Goal: Obtain resource: Download file/media

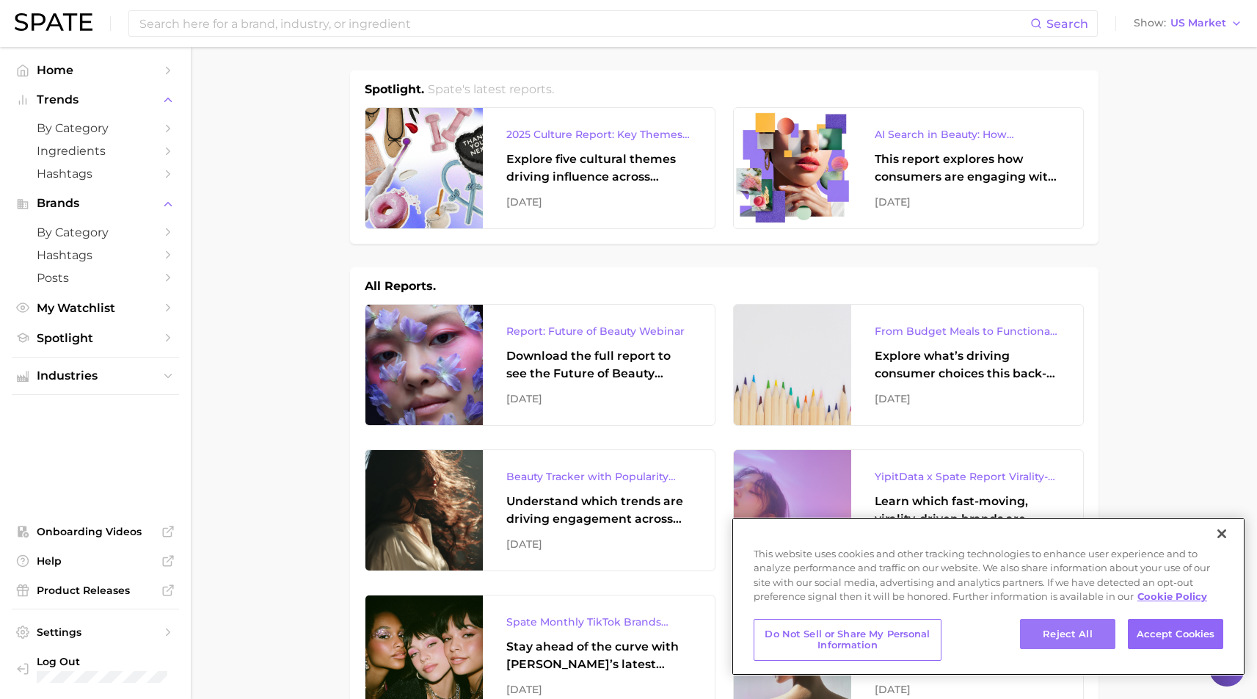
click at [1075, 642] on button "Reject All" at bounding box center [1067, 634] width 95 height 31
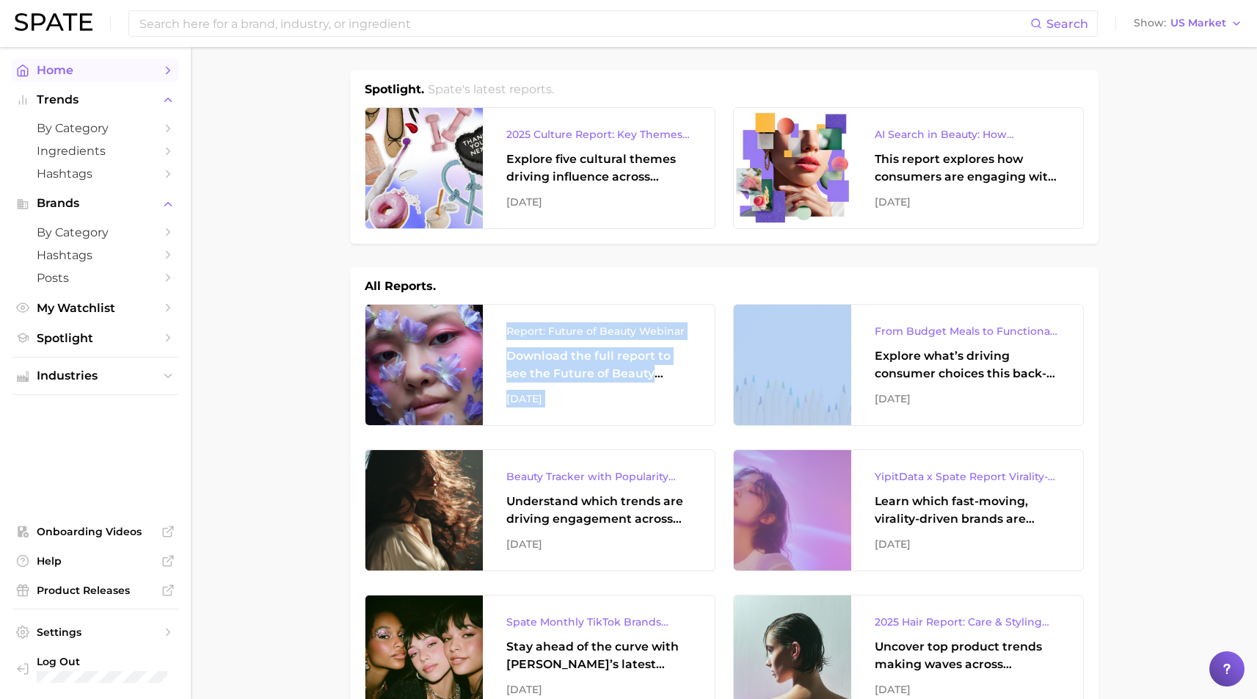
click at [50, 70] on span "Home" at bounding box center [95, 70] width 117 height 14
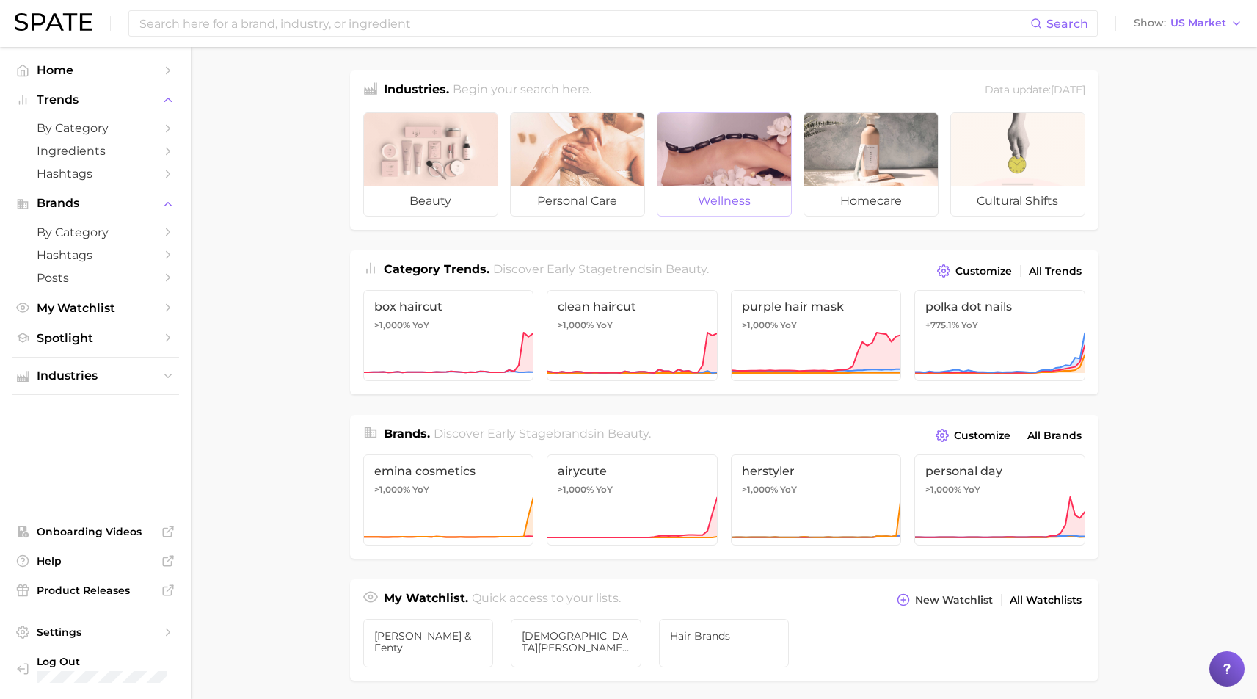
click at [723, 197] on span "wellness" at bounding box center [725, 200] width 134 height 29
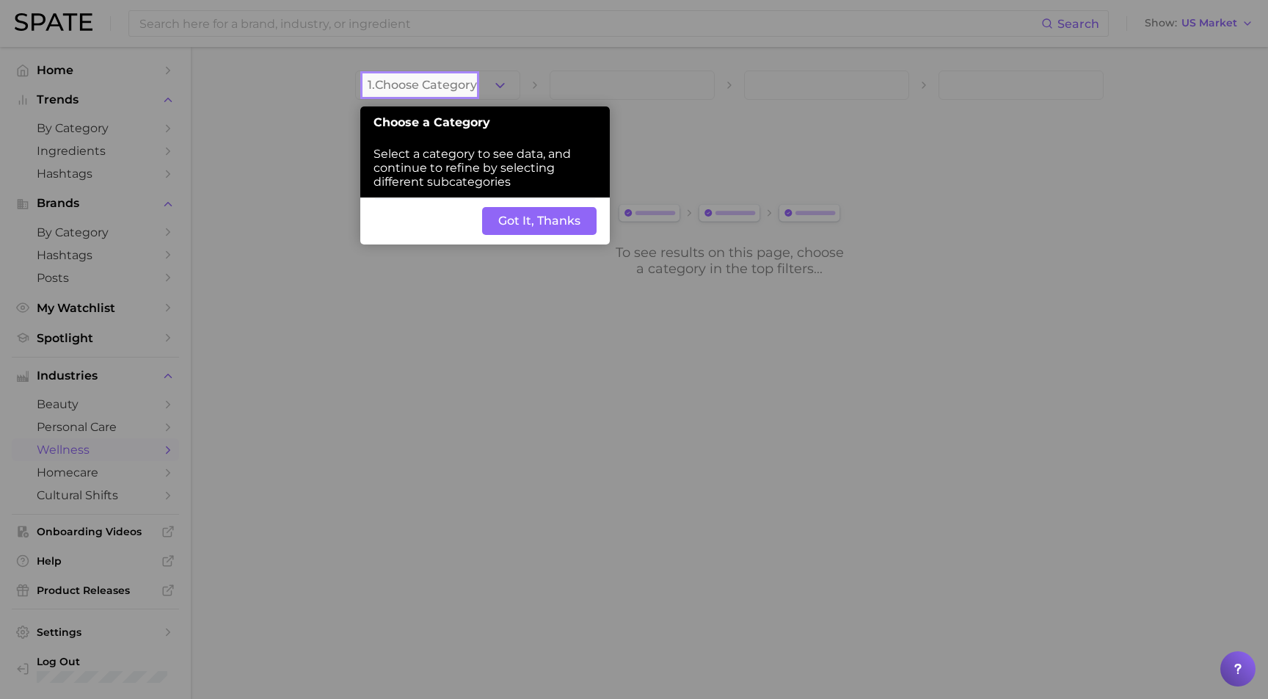
click at [542, 207] on button "Got It, Thanks" at bounding box center [539, 221] width 115 height 28
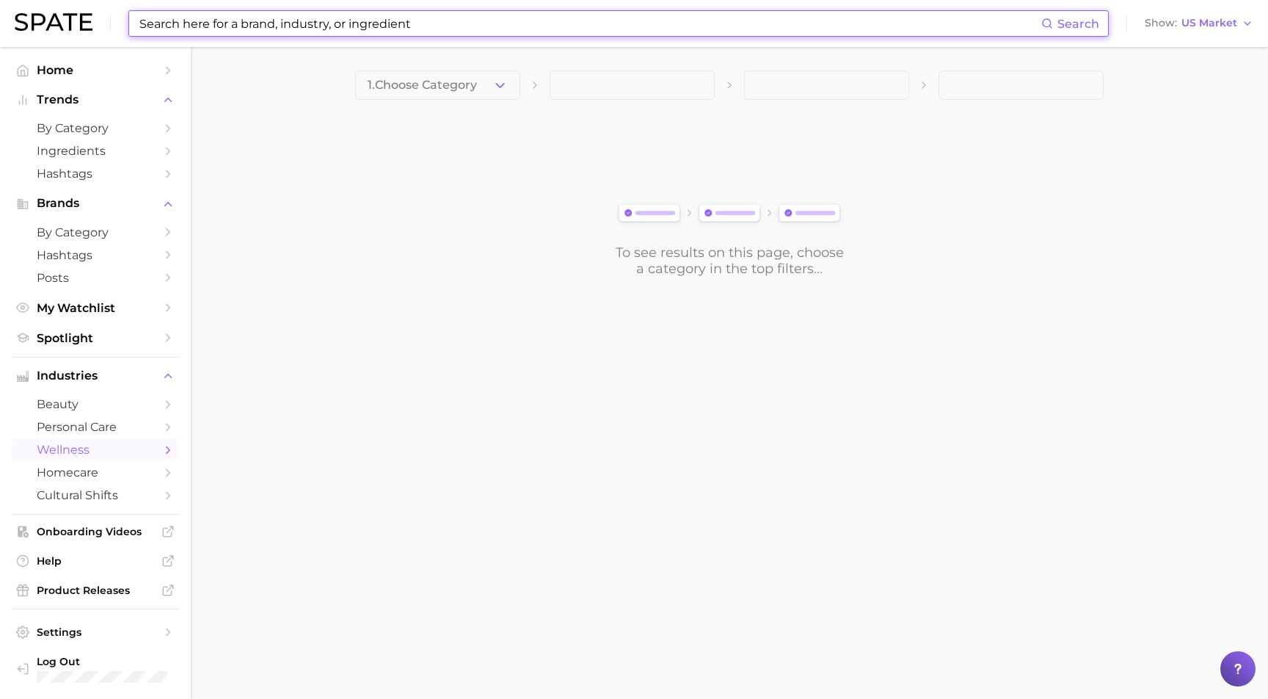
click at [249, 23] on input at bounding box center [590, 23] width 904 height 25
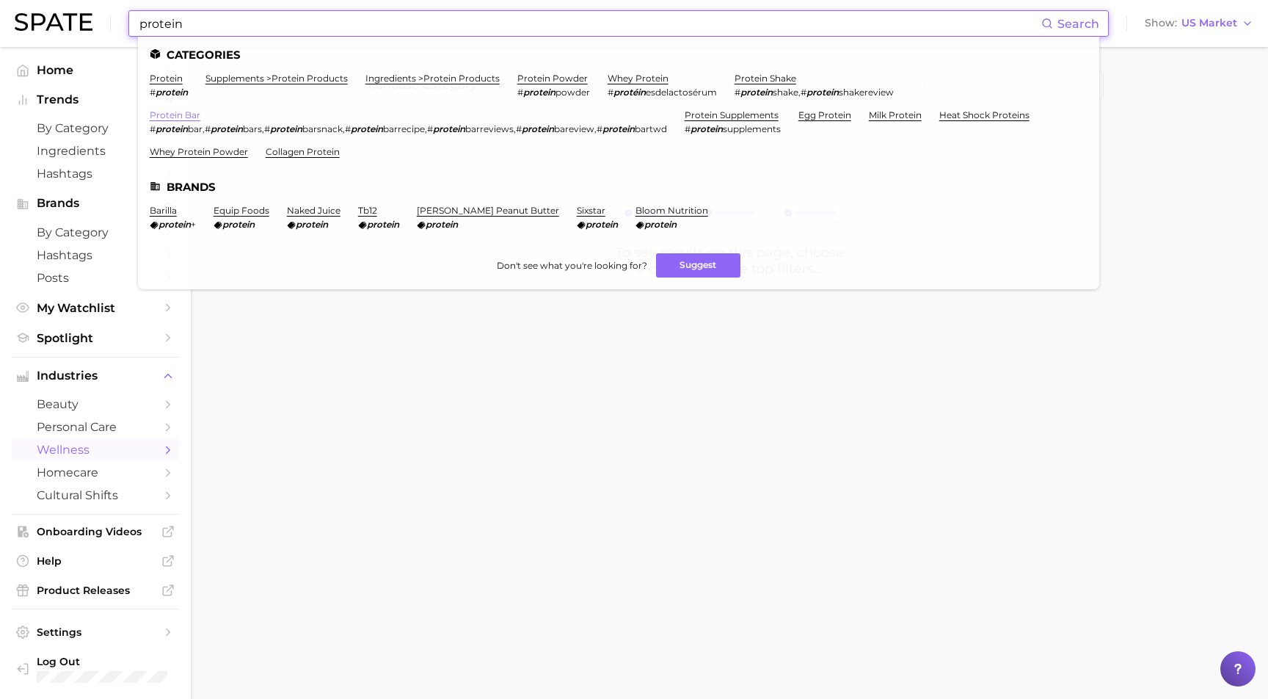
type input "protein"
click at [167, 109] on link "protein bar" at bounding box center [175, 114] width 51 height 11
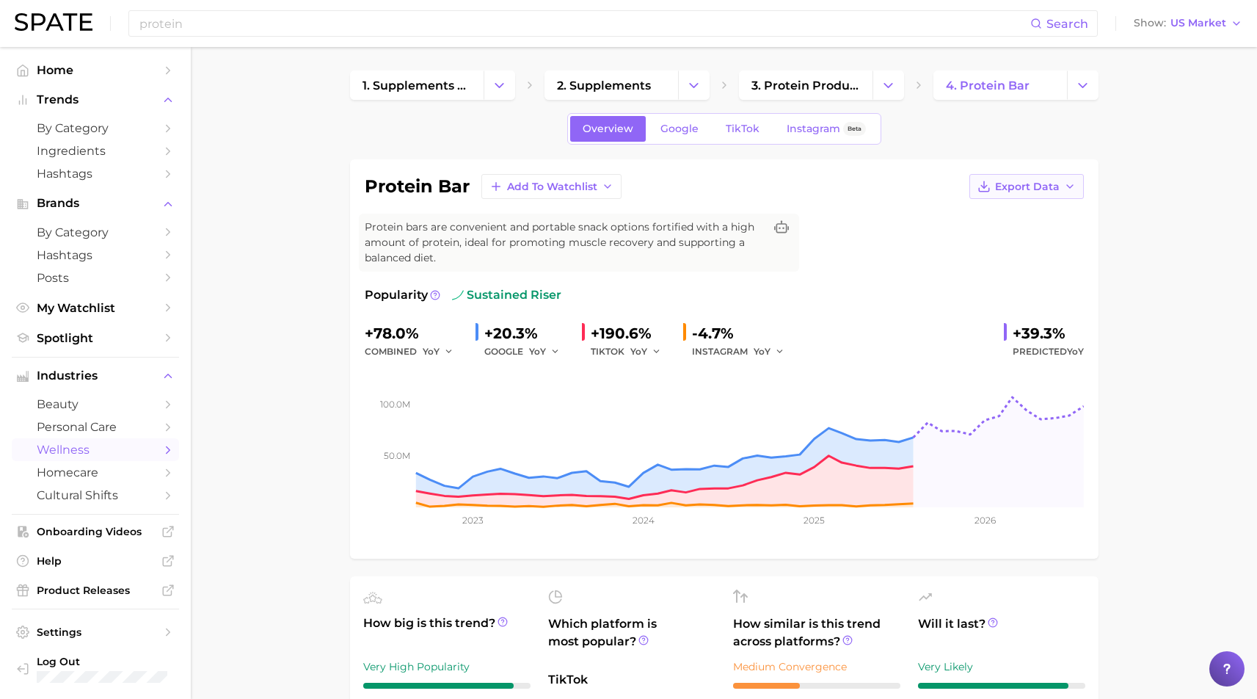
click at [1049, 188] on span "Export Data" at bounding box center [1027, 187] width 65 height 12
click at [1011, 215] on span "Time Series CSV" at bounding box center [991, 214] width 86 height 12
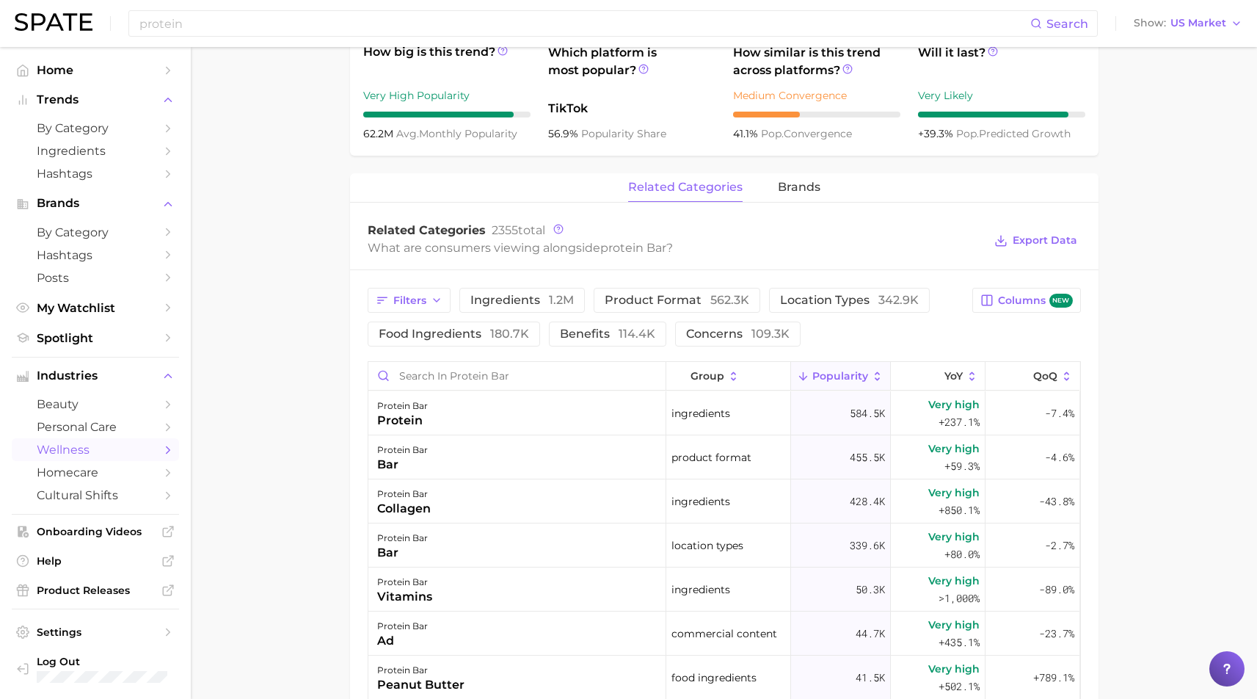
scroll to position [690, 0]
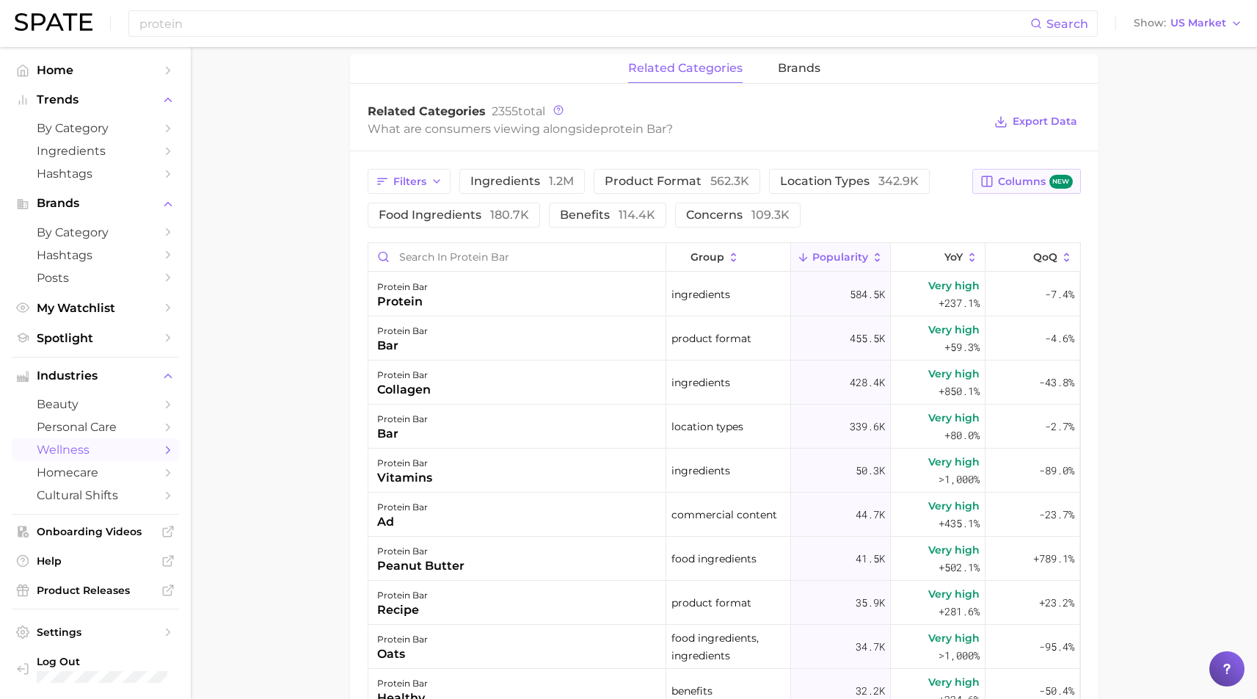
click at [1013, 175] on span "Columns new" at bounding box center [1035, 182] width 74 height 14
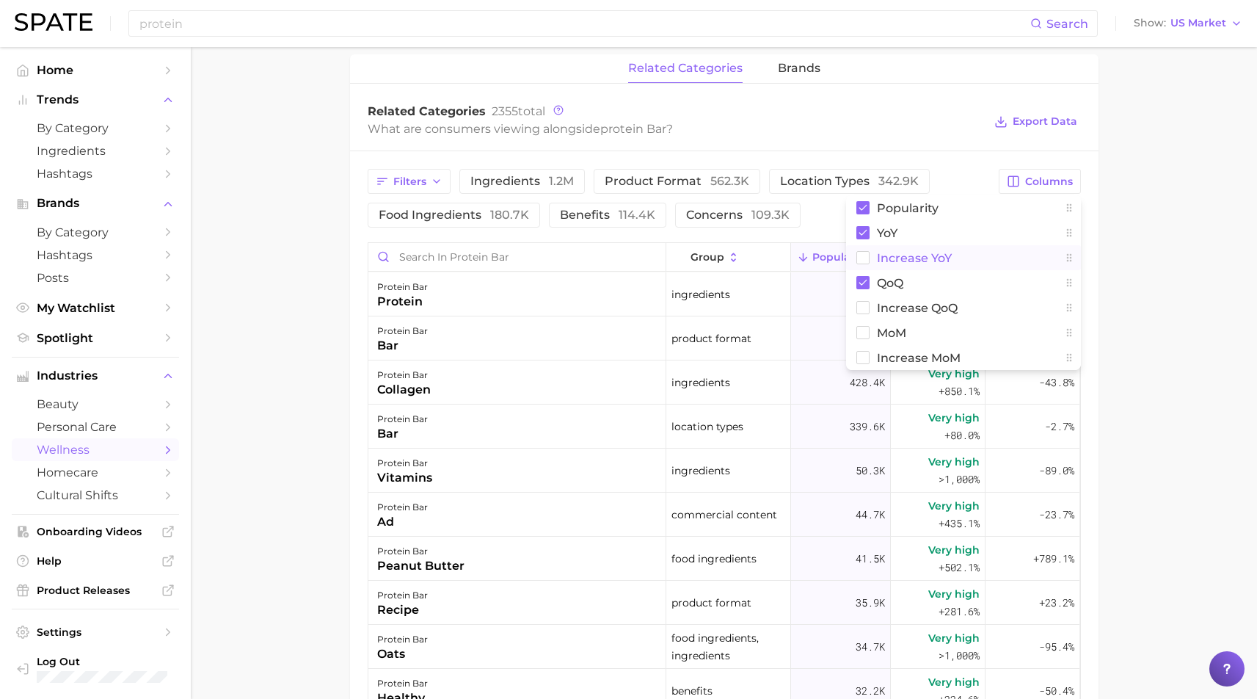
click at [910, 252] on span "Increase YoY" at bounding box center [914, 258] width 75 height 12
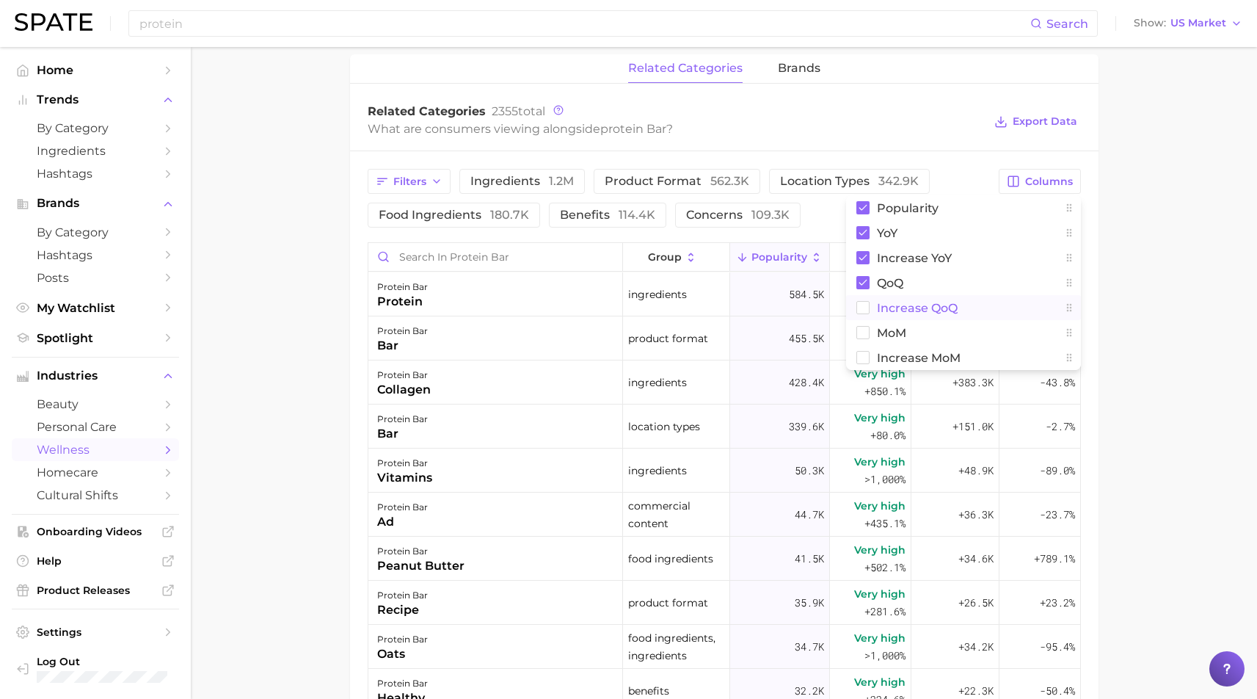
click at [904, 302] on span "Increase QoQ" at bounding box center [917, 308] width 81 height 12
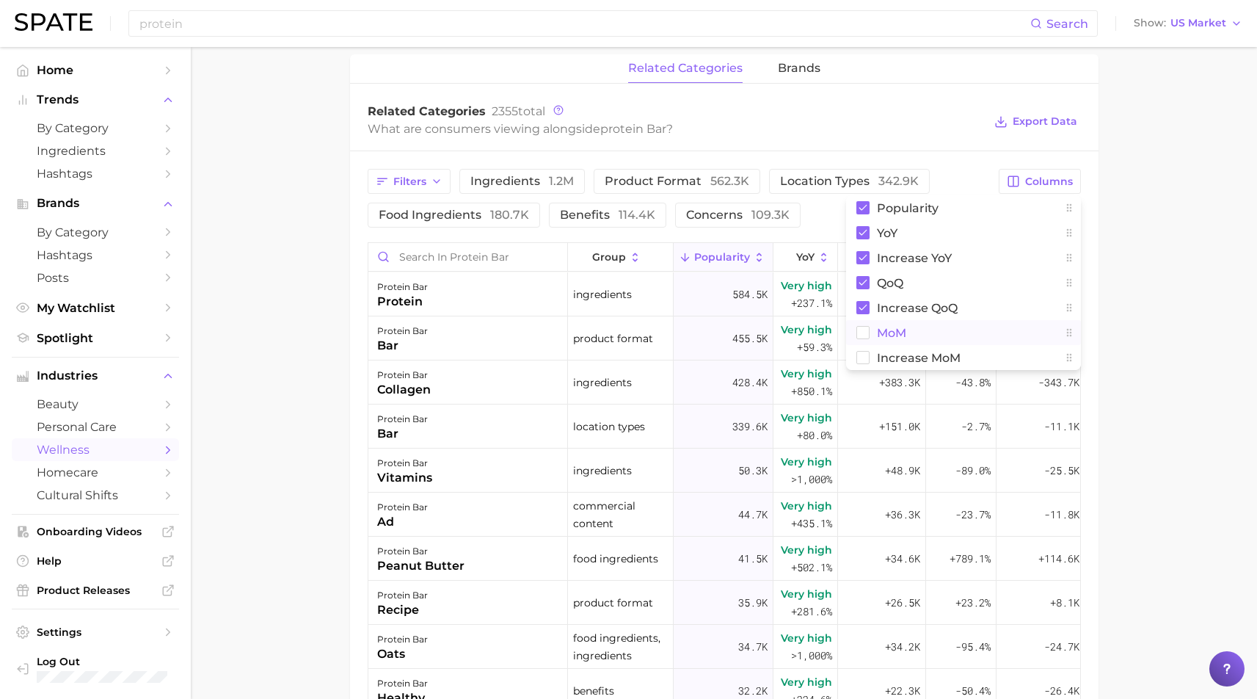
click at [890, 327] on span "MoM" at bounding box center [891, 333] width 29 height 12
click at [898, 352] on span "Increase MoM" at bounding box center [919, 358] width 84 height 12
click at [1175, 310] on main "1. supplements & ingestibles 2. supplements 3. protein products 4. protein bar …" at bounding box center [724, 194] width 1067 height 1675
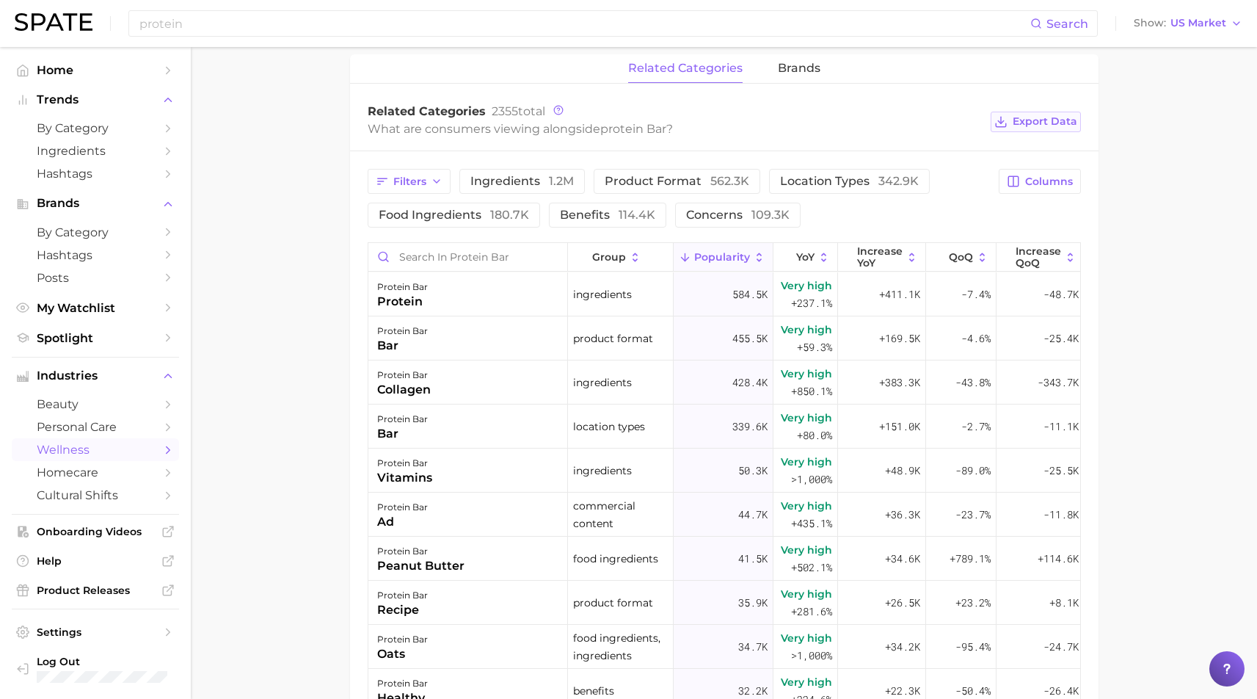
click at [1036, 115] on span "Export Data" at bounding box center [1045, 121] width 65 height 12
click at [1207, 421] on main "1. supplements & ingestibles 2. supplements 3. protein products 4. protein bar …" at bounding box center [724, 194] width 1067 height 1675
click at [799, 62] on span "brands" at bounding box center [799, 68] width 43 height 13
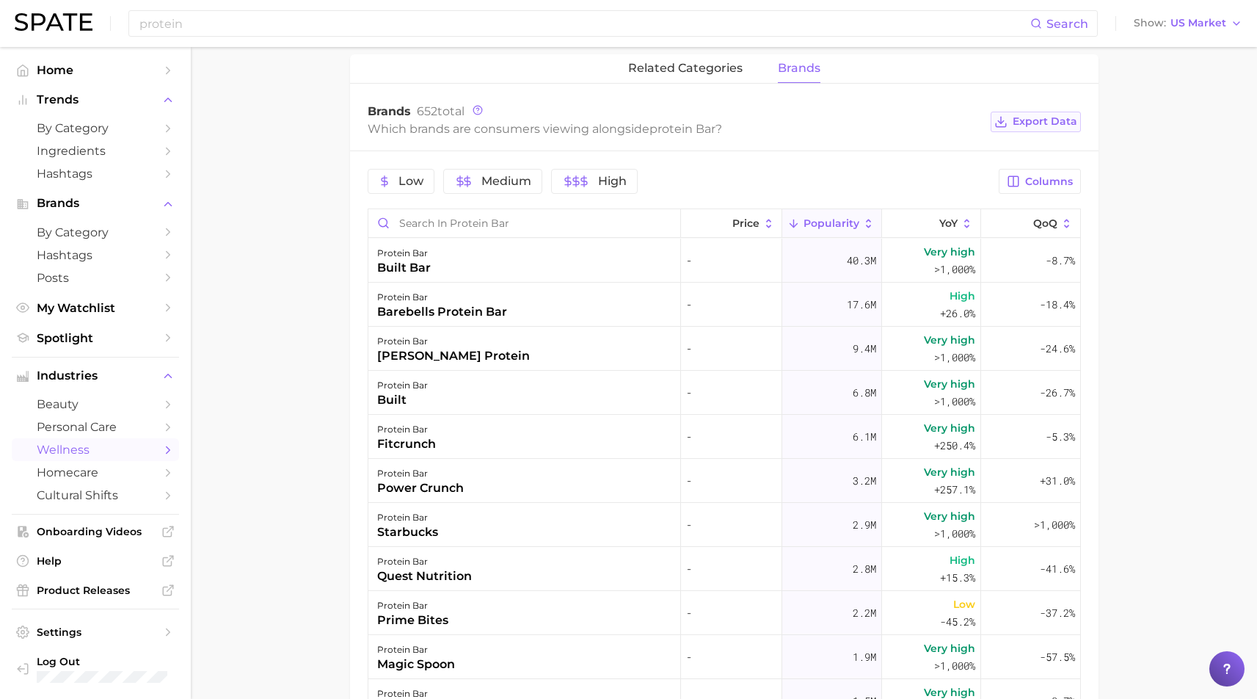
click at [1062, 115] on span "Export Data" at bounding box center [1045, 121] width 65 height 12
click at [1055, 169] on button "Columns" at bounding box center [1039, 181] width 81 height 25
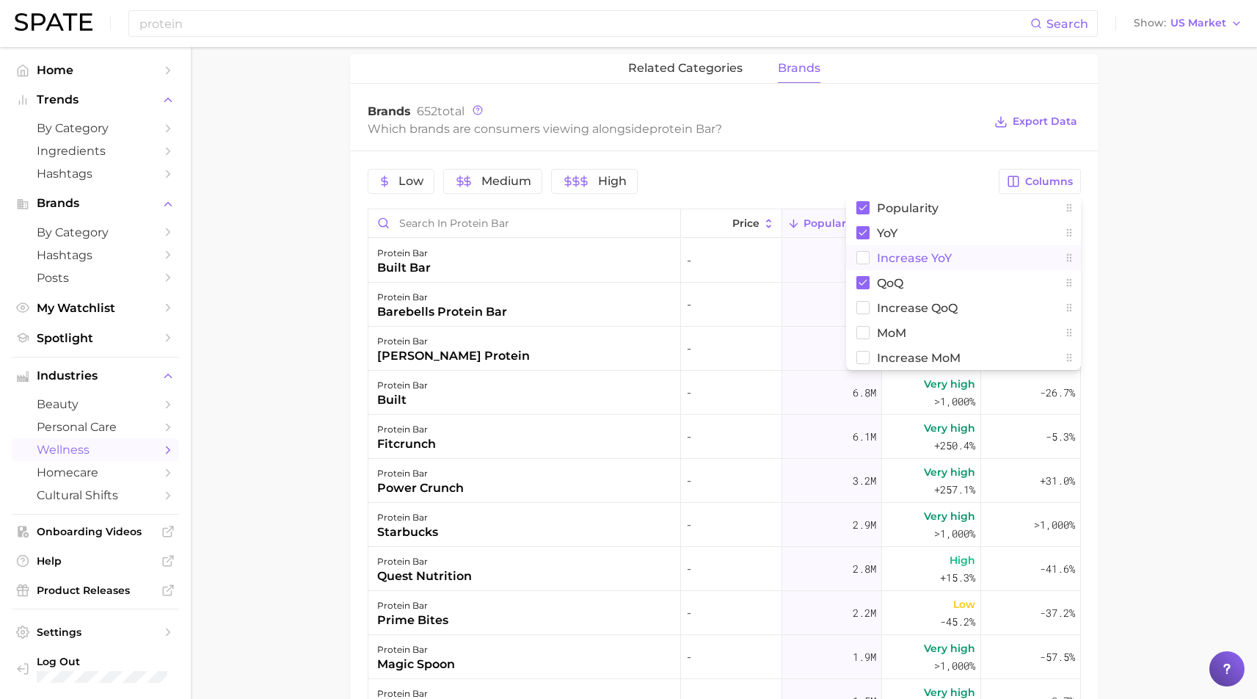
click at [905, 252] on span "Increase YoY" at bounding box center [914, 258] width 75 height 12
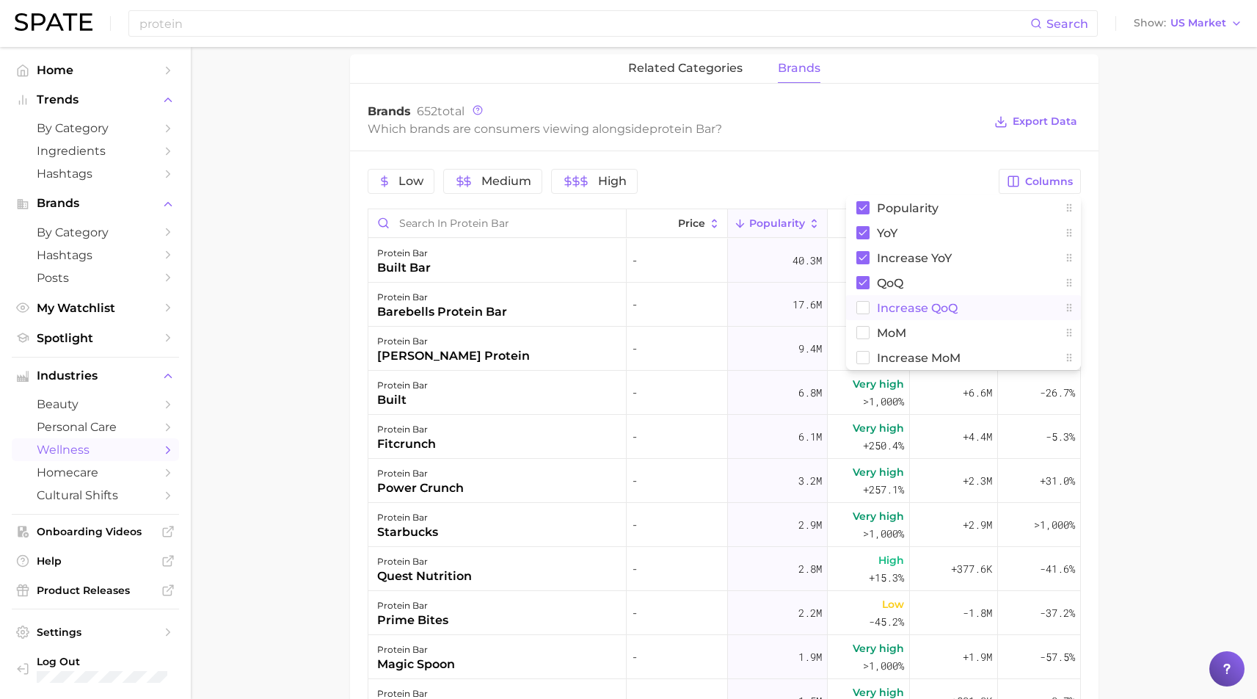
click at [900, 302] on span "Increase QoQ" at bounding box center [917, 308] width 81 height 12
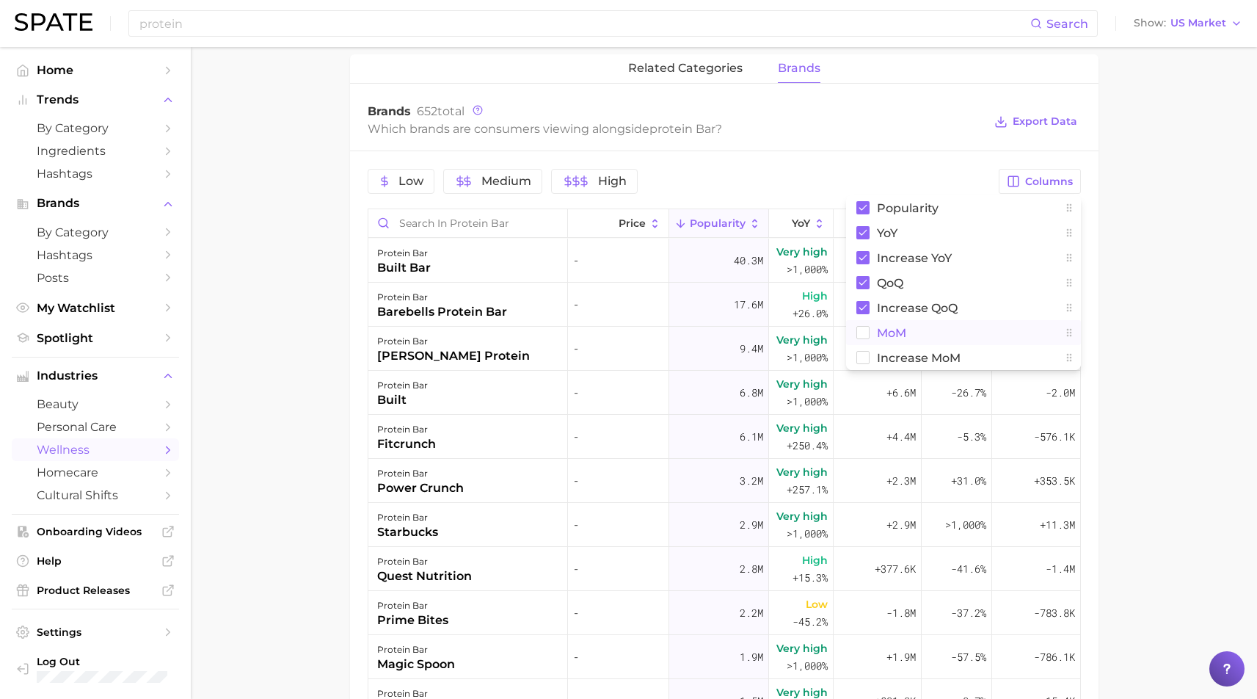
click at [885, 327] on span "MoM" at bounding box center [891, 333] width 29 height 12
click at [907, 352] on span "Increase MoM" at bounding box center [919, 358] width 84 height 12
click at [1151, 338] on main "1. supplements & ingestibles 2. supplements 3. protein products 4. protein bar …" at bounding box center [724, 177] width 1067 height 1641
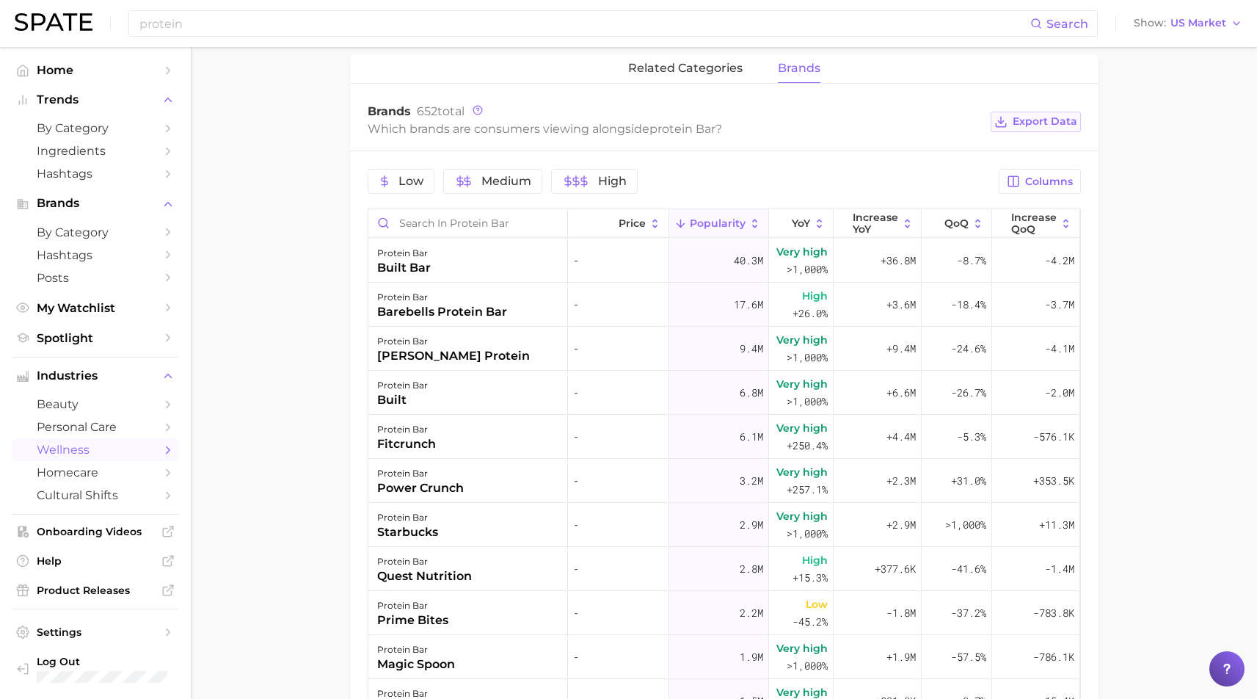
click at [1047, 115] on span "Export Data" at bounding box center [1045, 121] width 65 height 12
click at [1214, 522] on main "1. supplements & ingestibles 2. supplements 3. protein products 4. protein bar …" at bounding box center [724, 177] width 1067 height 1641
click at [1205, 520] on main "1. supplements & ingestibles 2. supplements 3. protein products 4. protein bar …" at bounding box center [724, 177] width 1067 height 1641
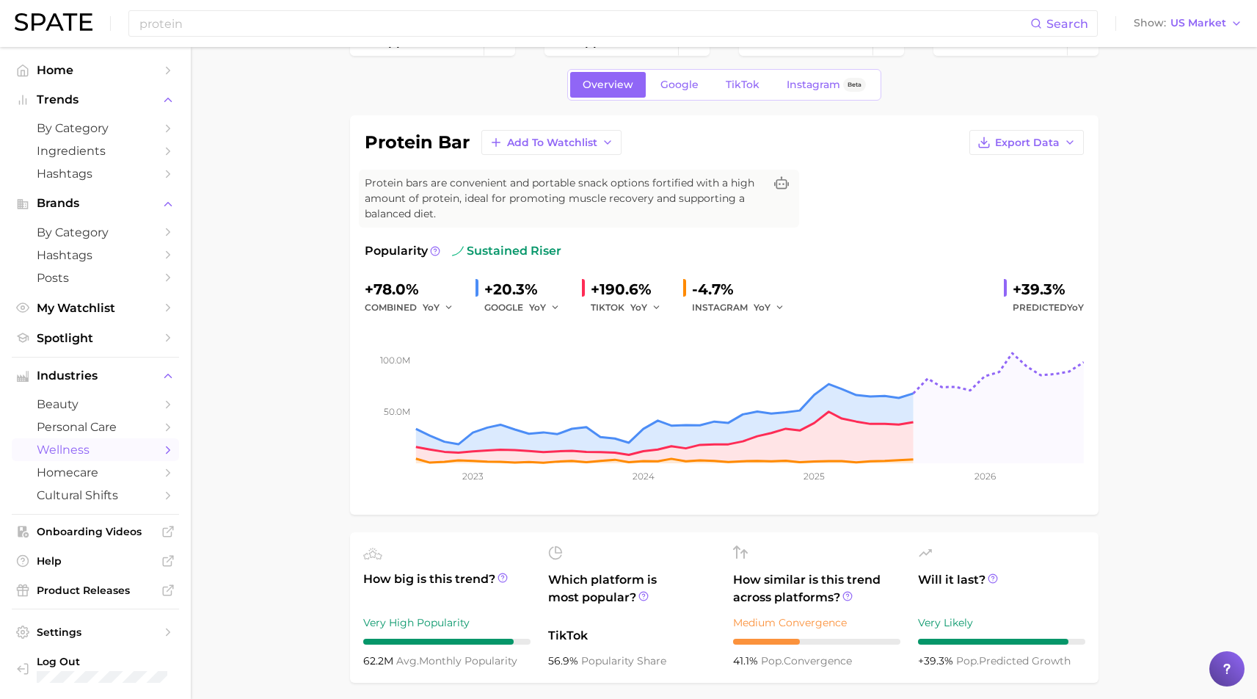
scroll to position [0, 0]
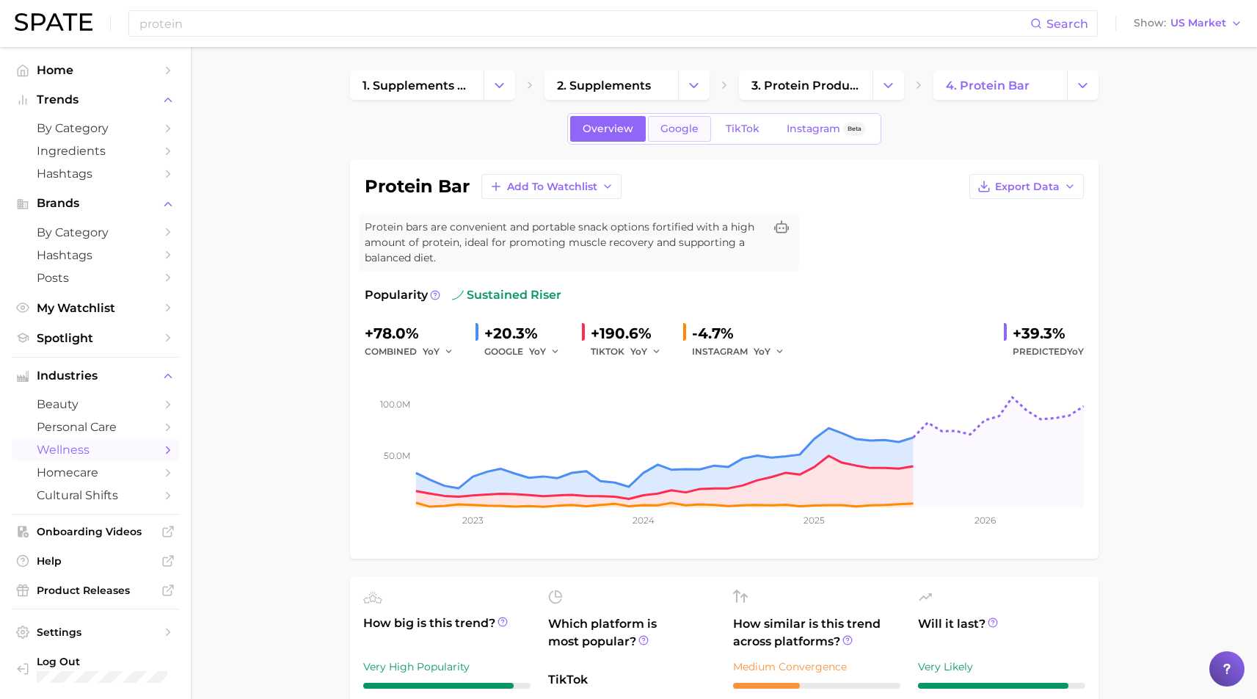
click at [672, 132] on span "Google" at bounding box center [680, 129] width 38 height 12
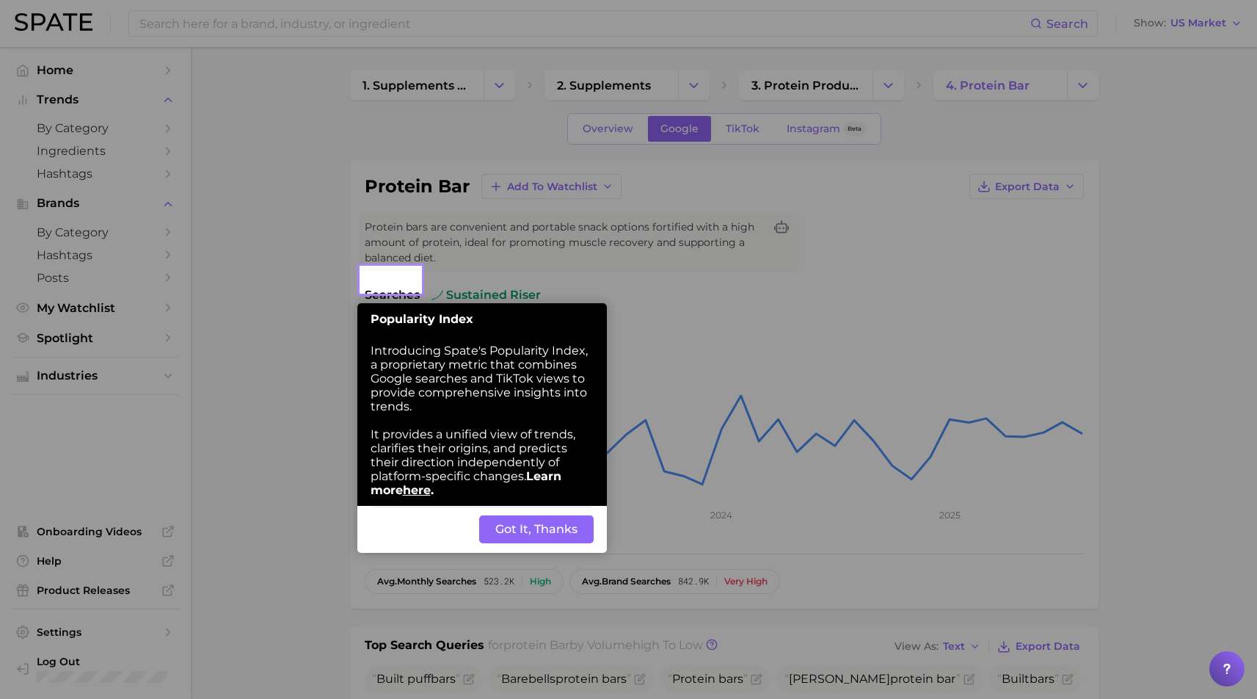
click at [545, 515] on button "Got It, Thanks" at bounding box center [536, 529] width 115 height 28
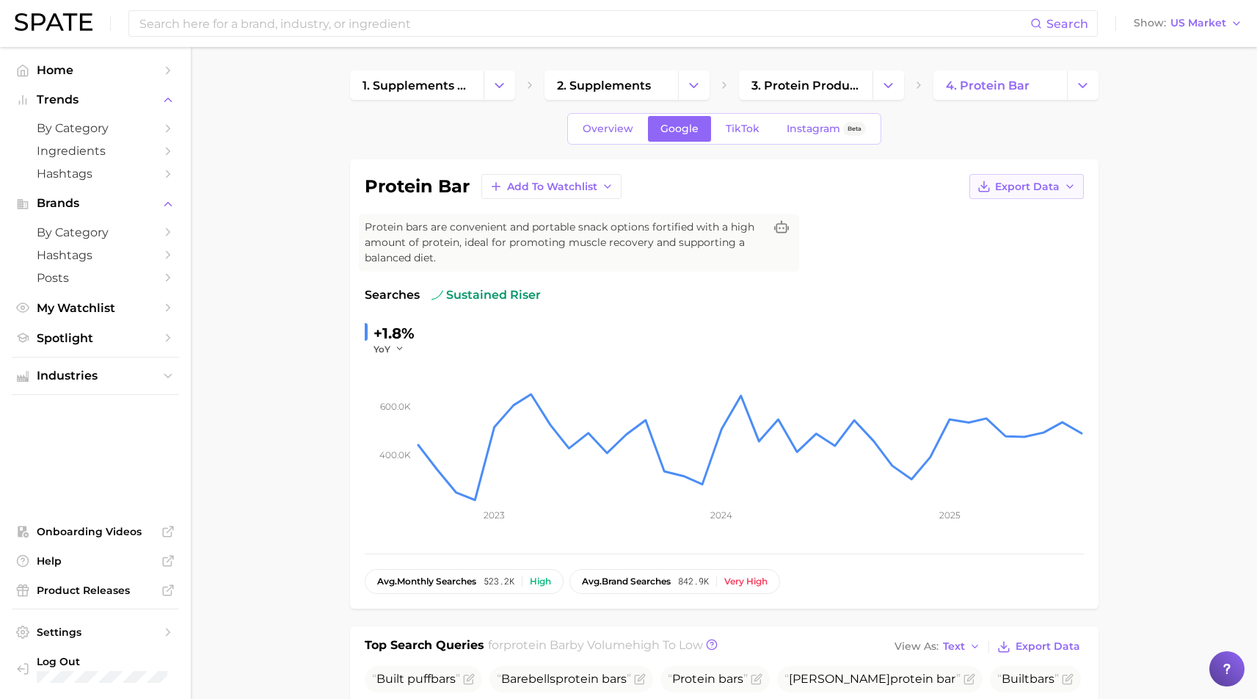
click at [1044, 186] on span "Export Data" at bounding box center [1027, 187] width 65 height 12
click at [1000, 214] on span "Time Series CSV" at bounding box center [991, 214] width 86 height 12
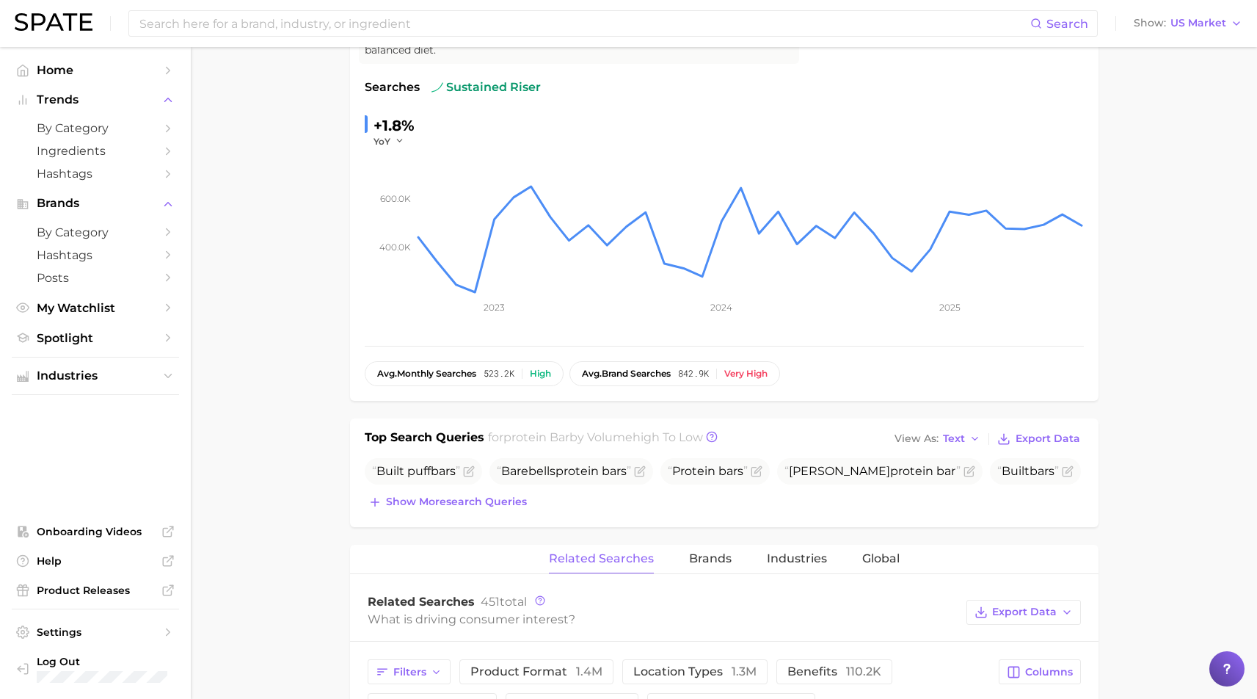
scroll to position [484, 0]
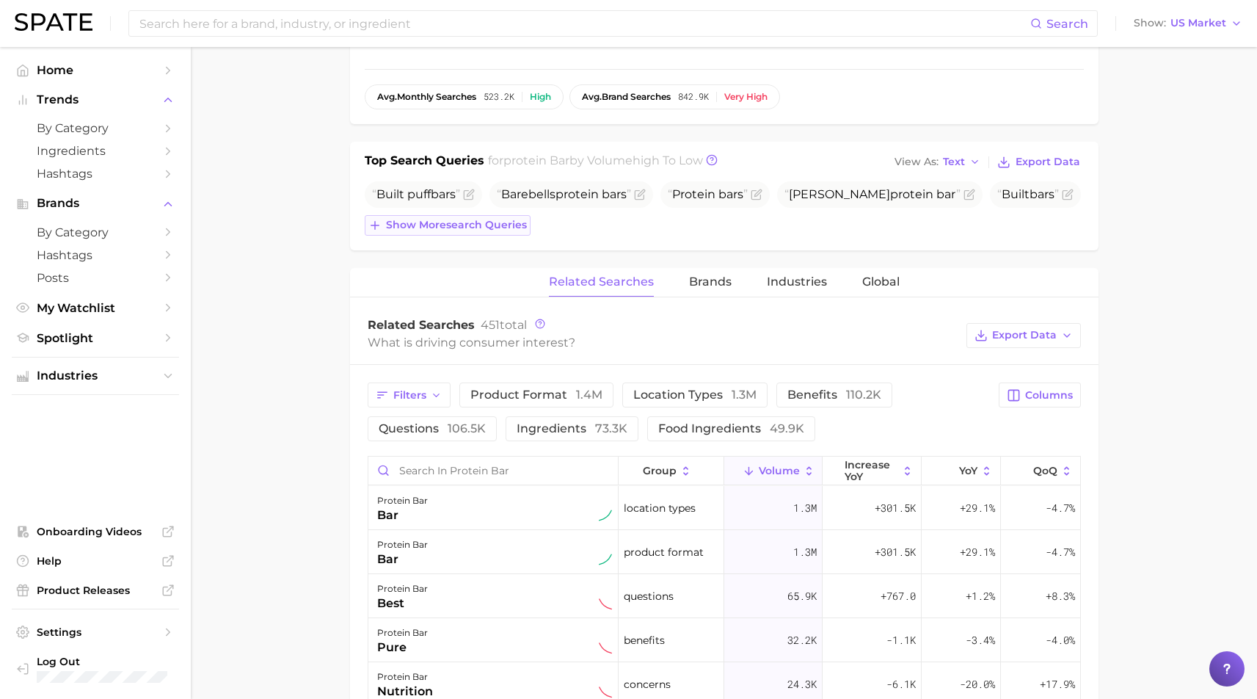
click at [486, 219] on span "Show more search queries" at bounding box center [456, 225] width 141 height 12
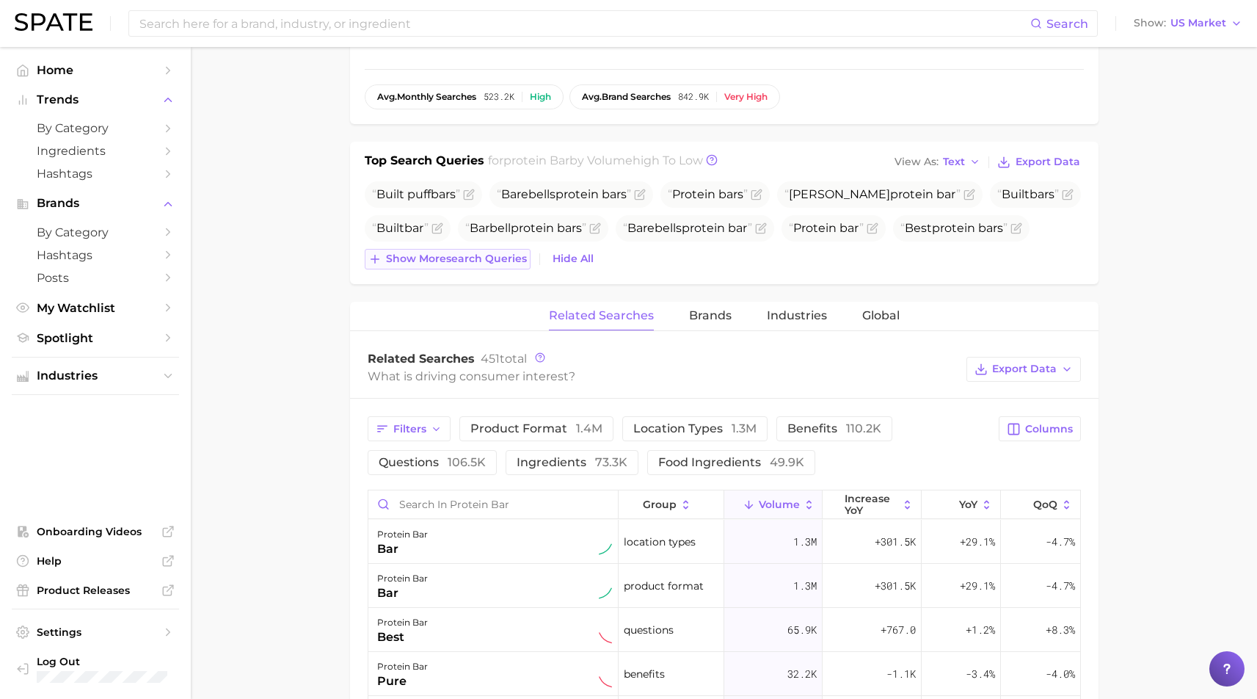
click at [447, 252] on span "Show more search queries" at bounding box center [456, 258] width 141 height 12
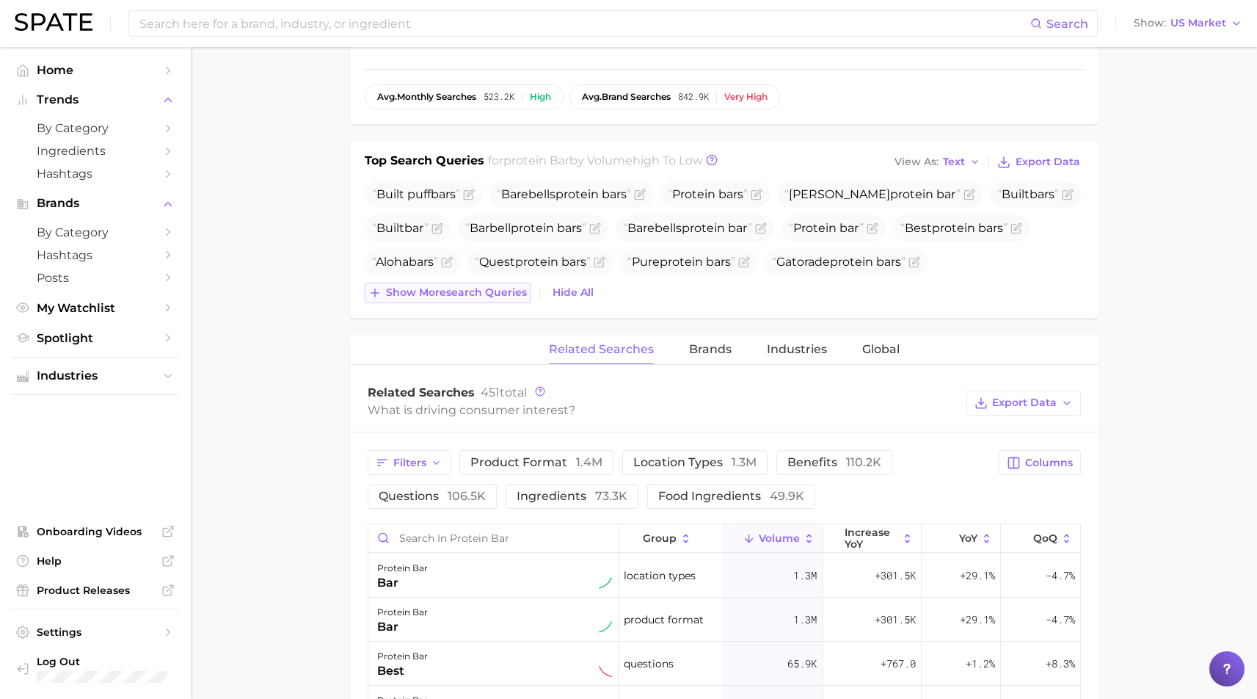
click at [441, 286] on span "Show more search queries" at bounding box center [456, 292] width 141 height 12
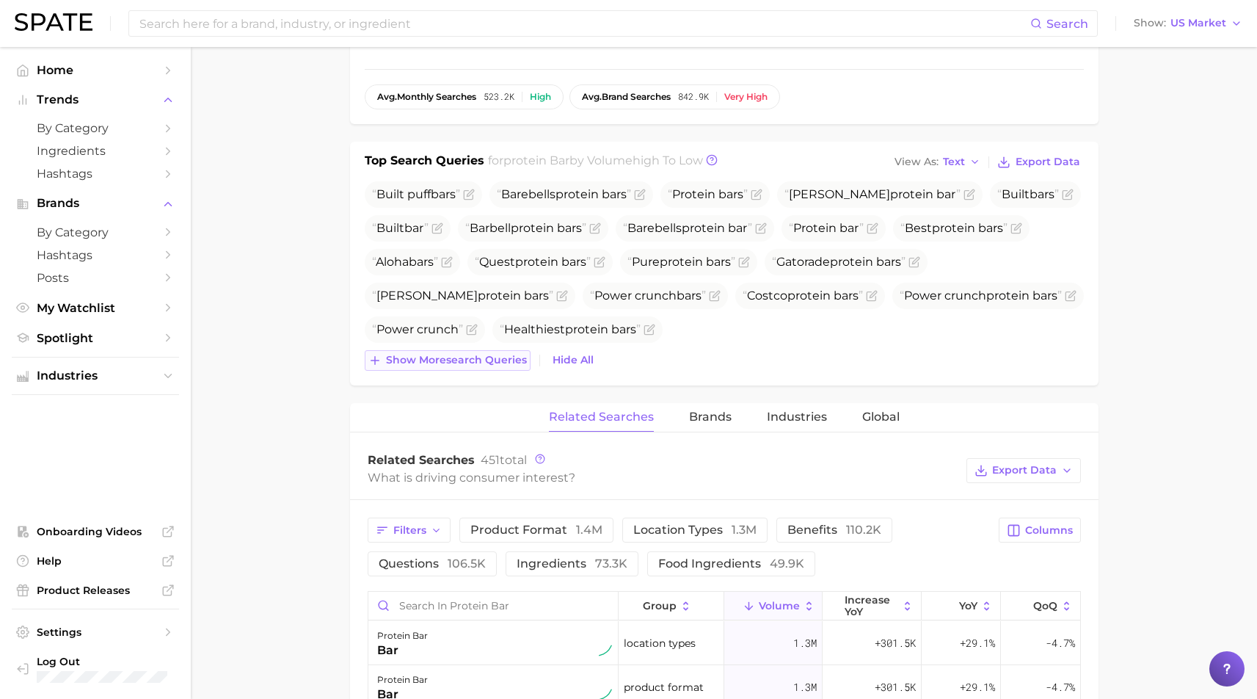
click at [410, 354] on span "Show more search queries" at bounding box center [456, 360] width 141 height 12
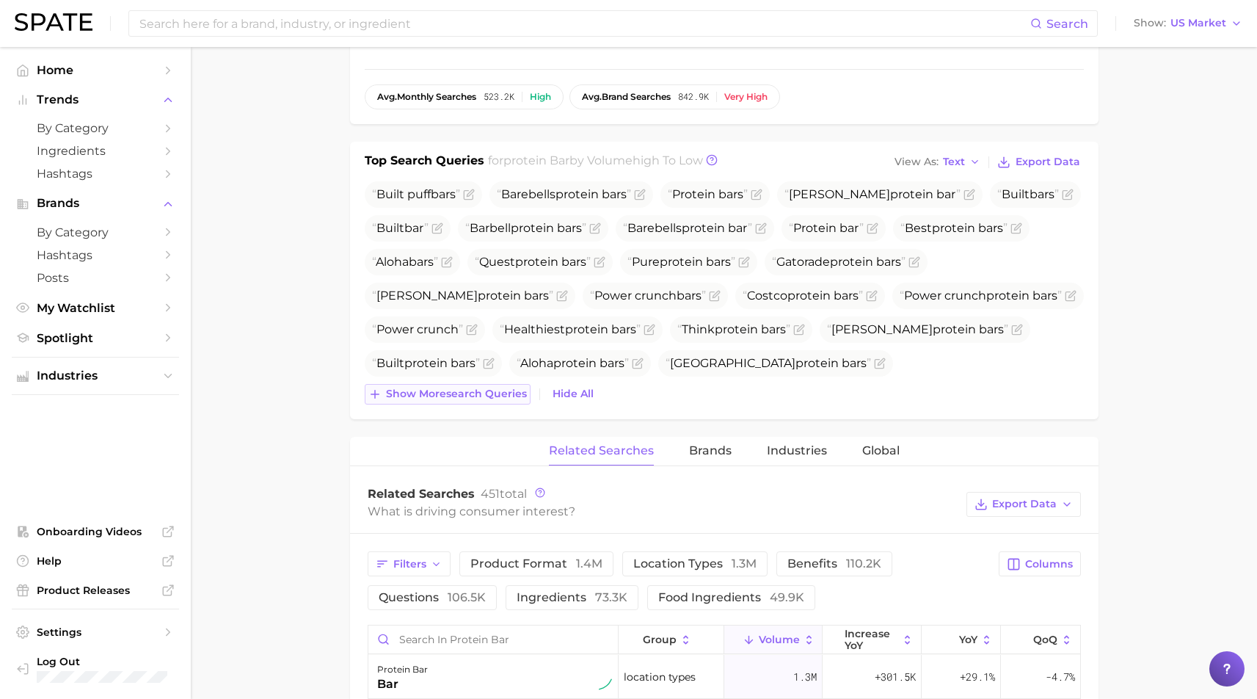
click at [443, 388] on span "Show more search queries" at bounding box center [456, 394] width 141 height 12
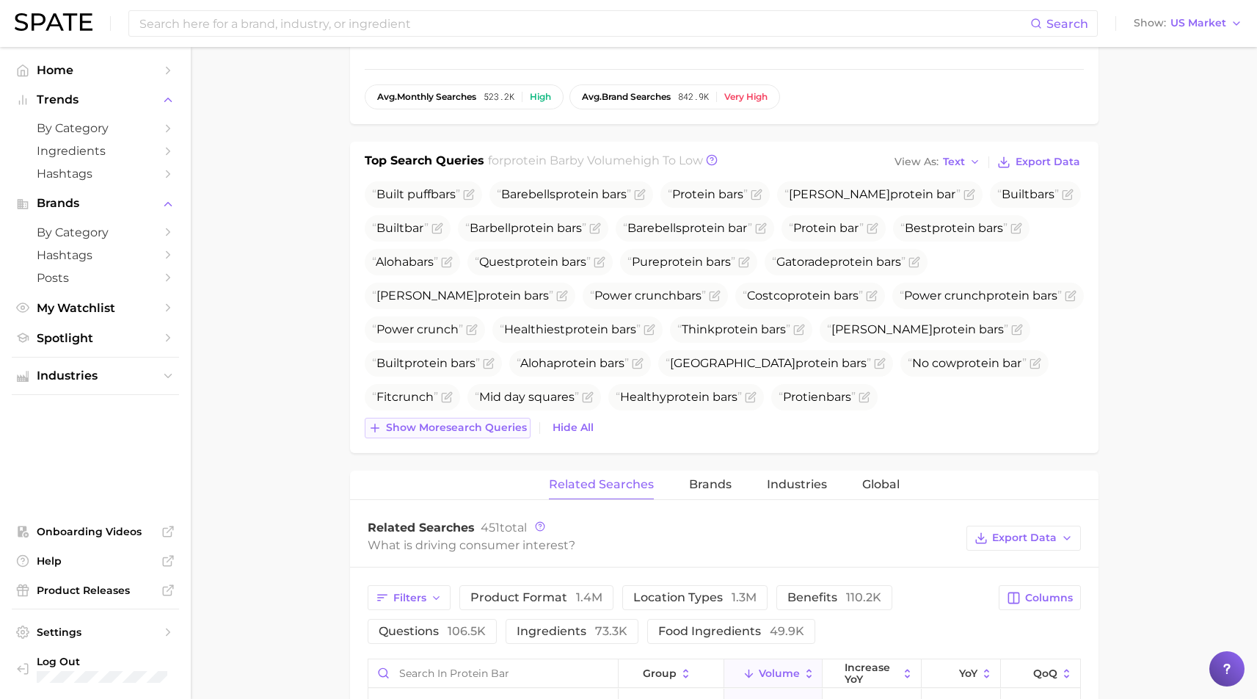
click at [438, 421] on span "Show more search queries" at bounding box center [456, 427] width 141 height 12
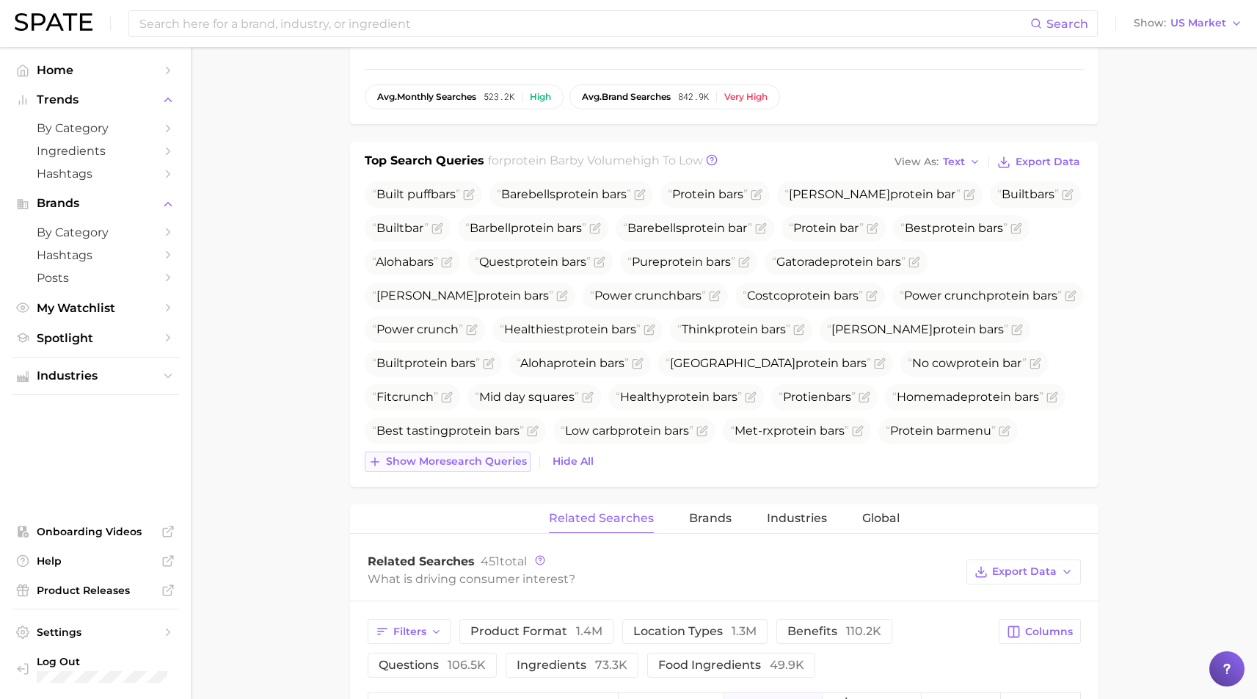
click at [445, 455] on span "Show more search queries" at bounding box center [456, 461] width 141 height 12
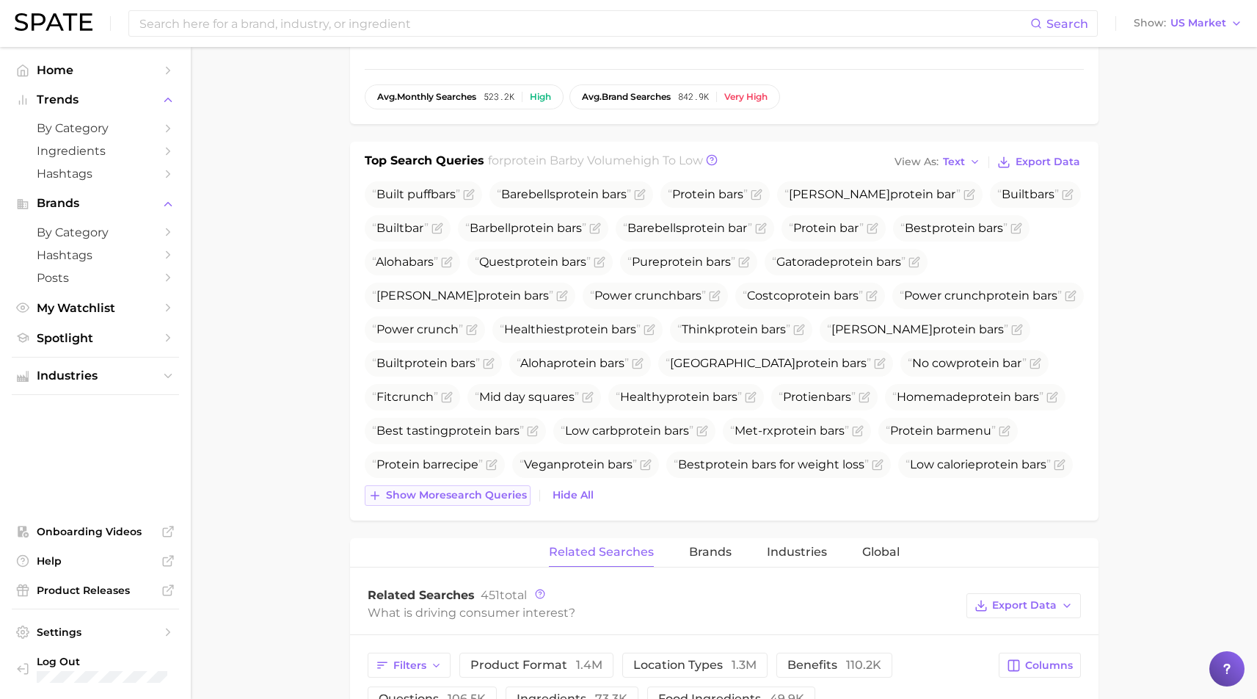
click at [451, 489] on span "Show more search queries" at bounding box center [456, 495] width 141 height 12
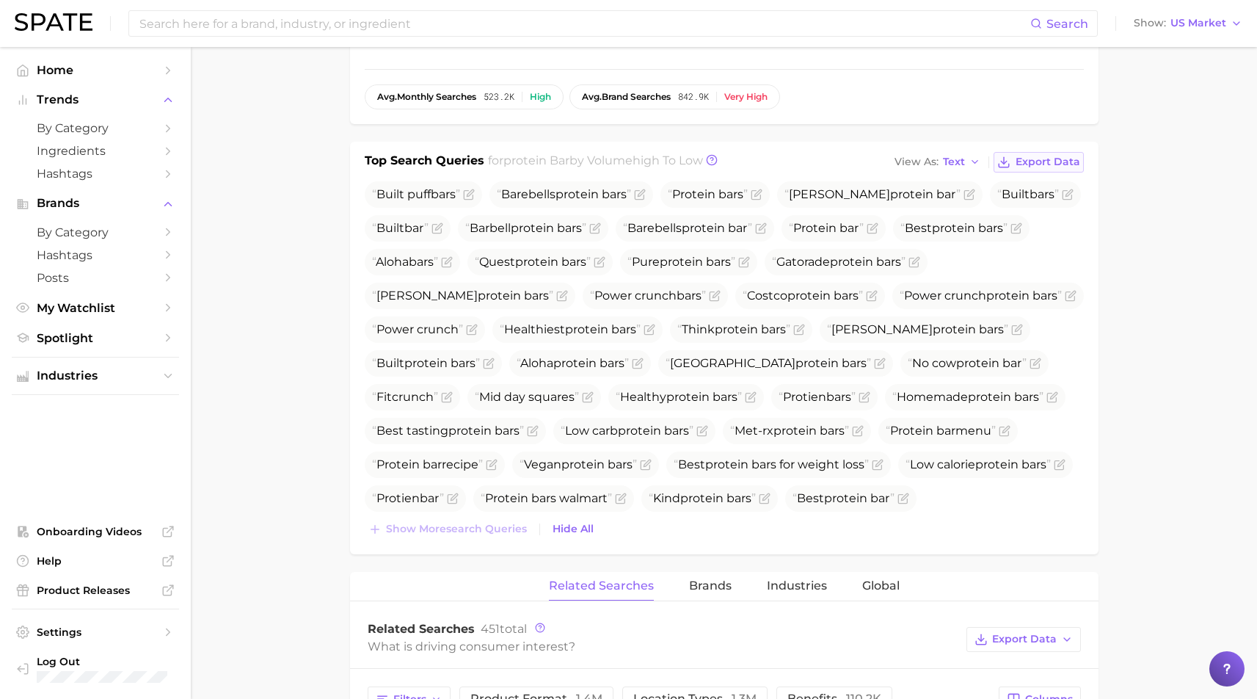
click at [1062, 156] on span "Export Data" at bounding box center [1048, 162] width 65 height 12
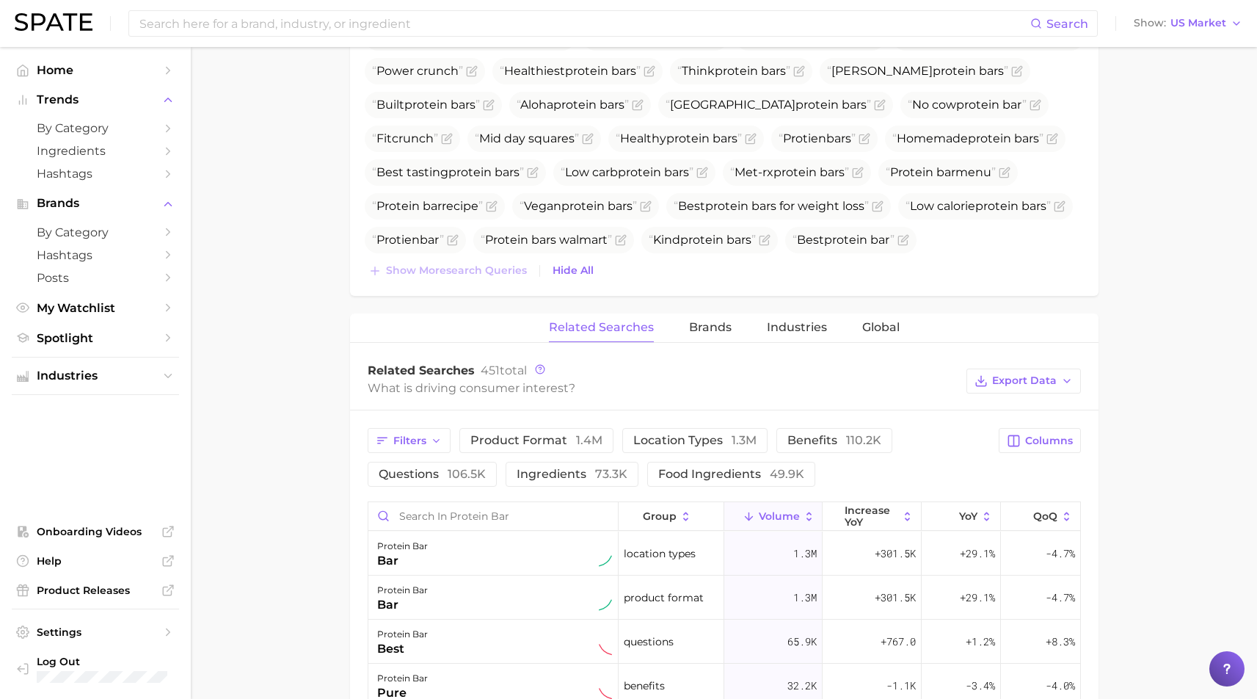
scroll to position [918, 0]
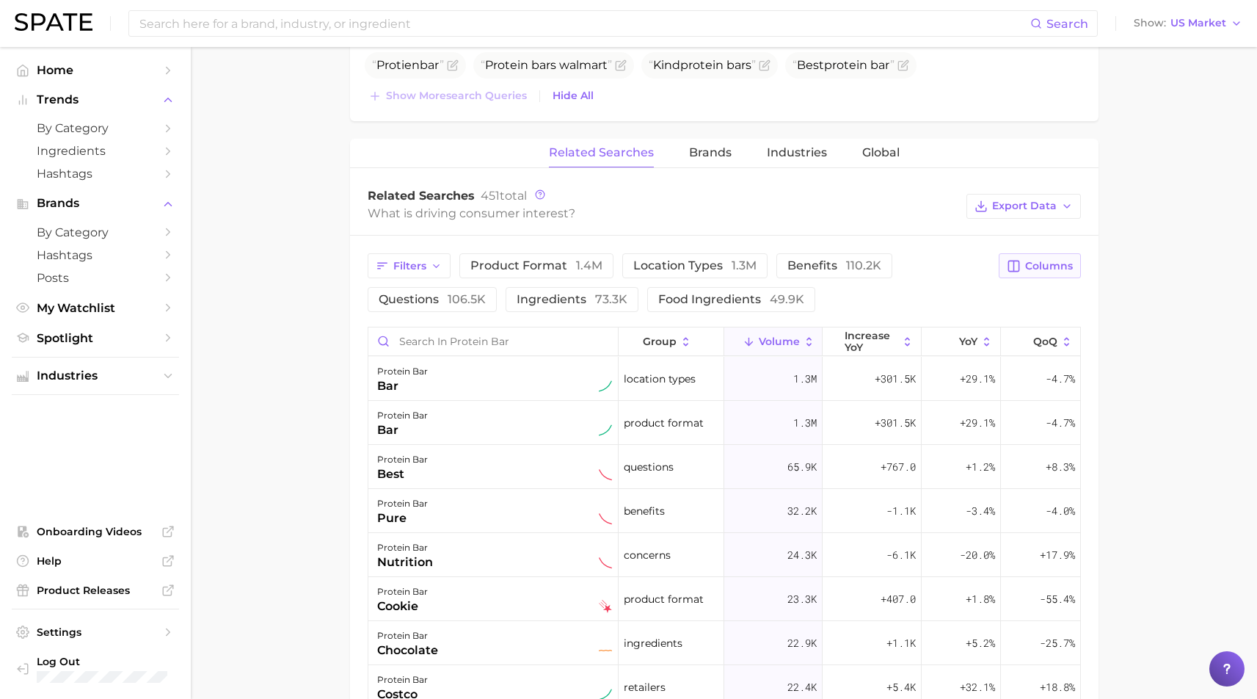
click at [1050, 260] on span "Columns" at bounding box center [1049, 266] width 48 height 12
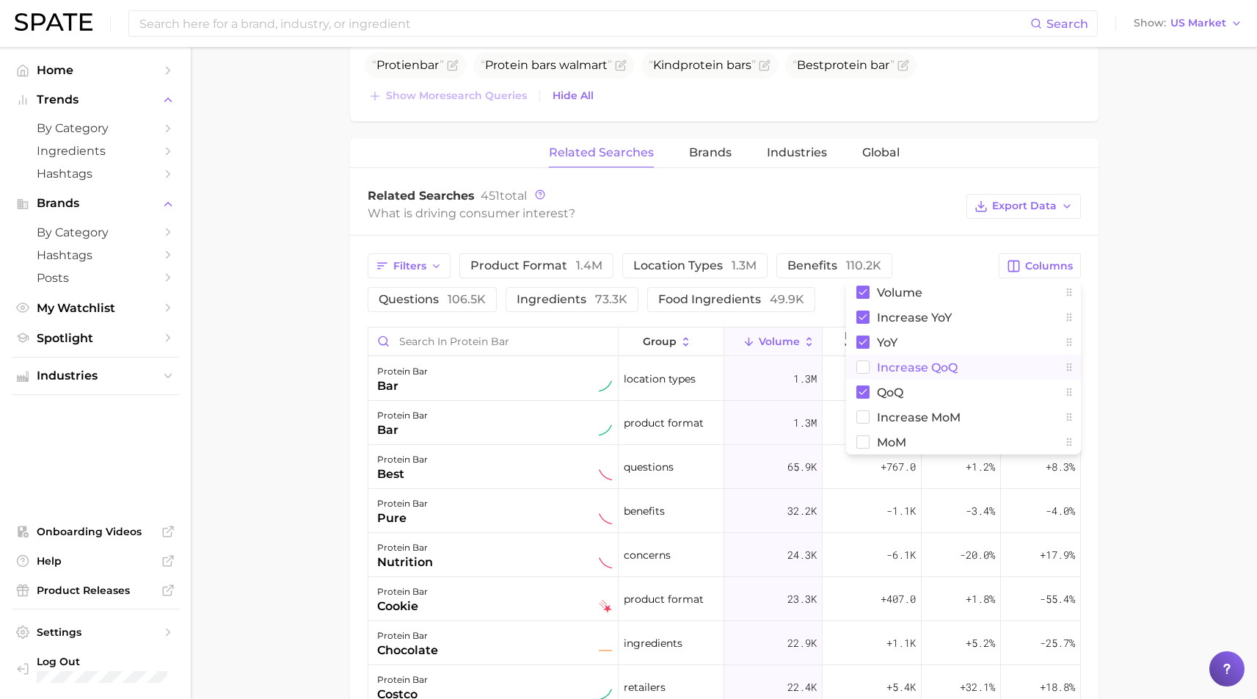
click at [905, 361] on span "increase QoQ" at bounding box center [917, 367] width 81 height 12
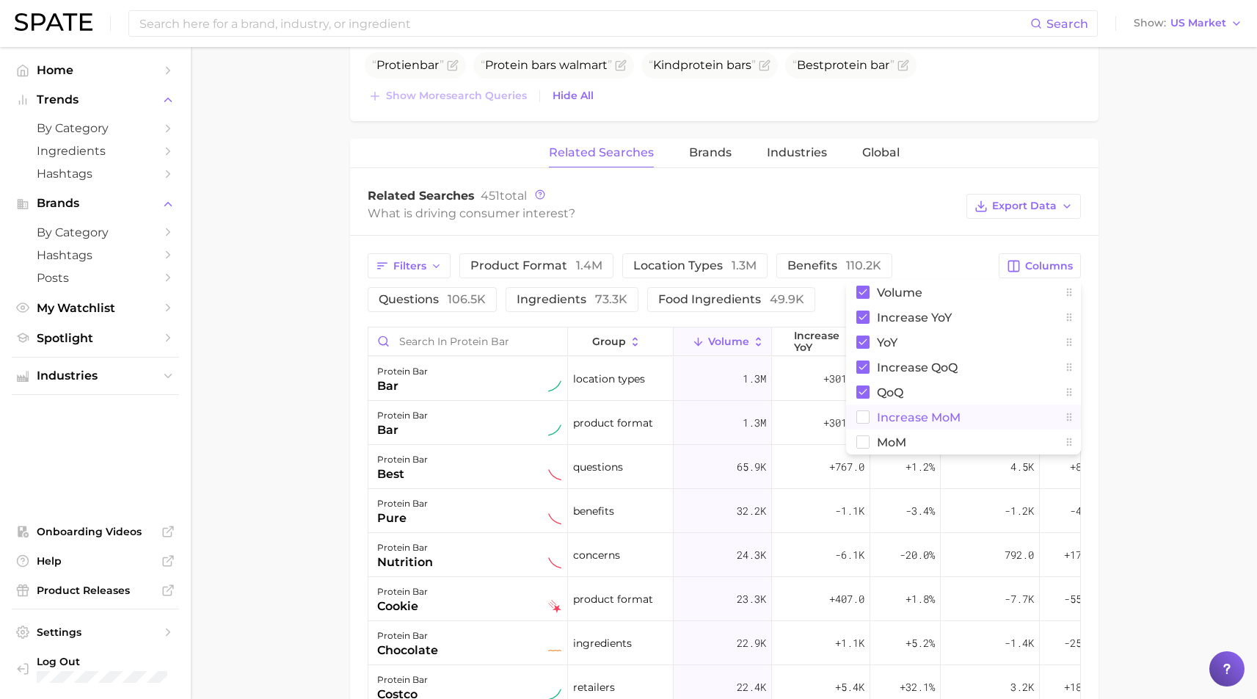
click at [910, 411] on span "increase MoM" at bounding box center [919, 417] width 84 height 12
click at [890, 436] on span "MoM" at bounding box center [891, 442] width 29 height 12
click at [1179, 396] on main "1. supplements & ingestibles 2. supplements 3. protein products 4. protein bar …" at bounding box center [724, 122] width 1067 height 1987
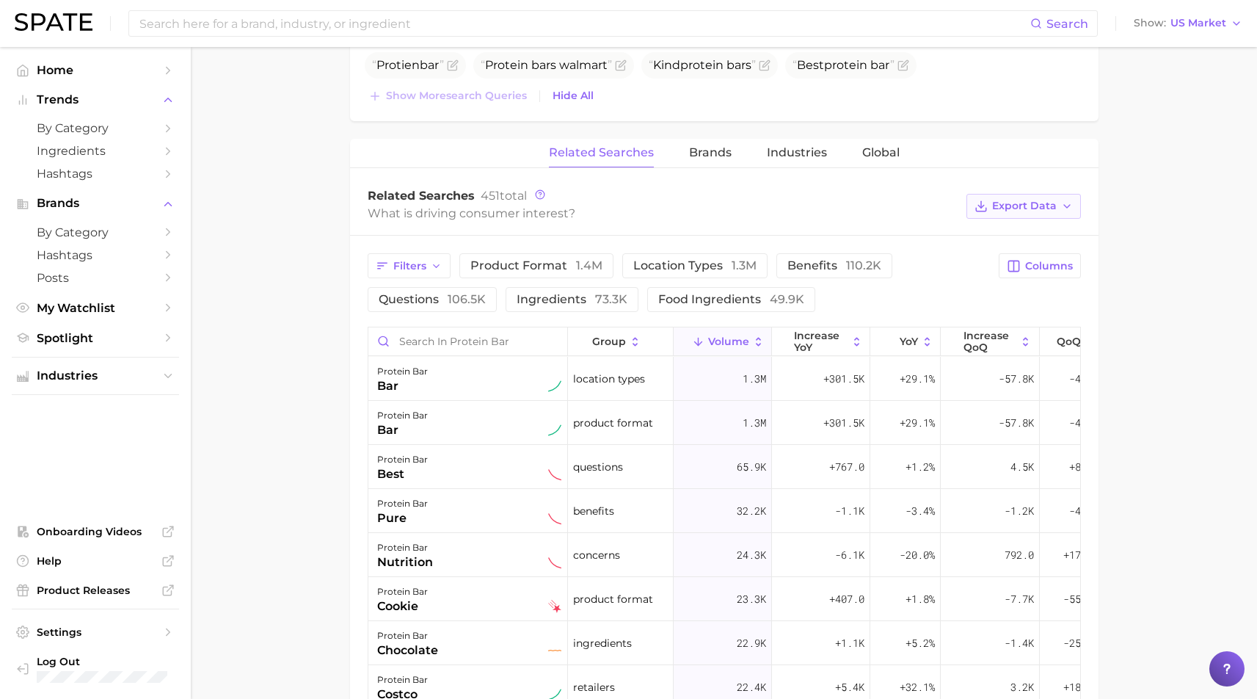
click at [1036, 200] on span "Export Data" at bounding box center [1024, 206] width 65 height 12
click at [1011, 227] on span "Table Data CSV" at bounding box center [985, 233] width 81 height 12
click at [1020, 197] on button "Export Data" at bounding box center [1024, 206] width 115 height 25
click at [1133, 231] on main "1. supplements & ingestibles 2. supplements 3. protein products 4. protein bar …" at bounding box center [724, 122] width 1067 height 1987
click at [706, 146] on span "Brands" at bounding box center [710, 152] width 43 height 13
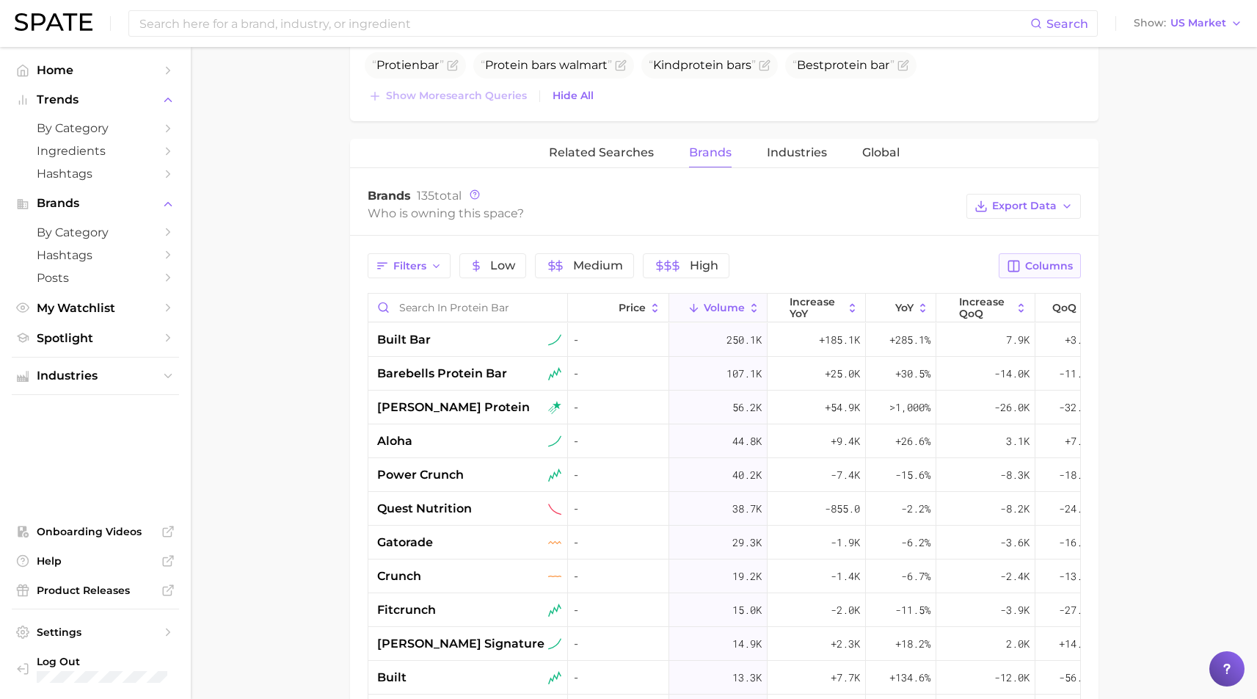
click at [1045, 260] on span "Columns" at bounding box center [1049, 266] width 48 height 12
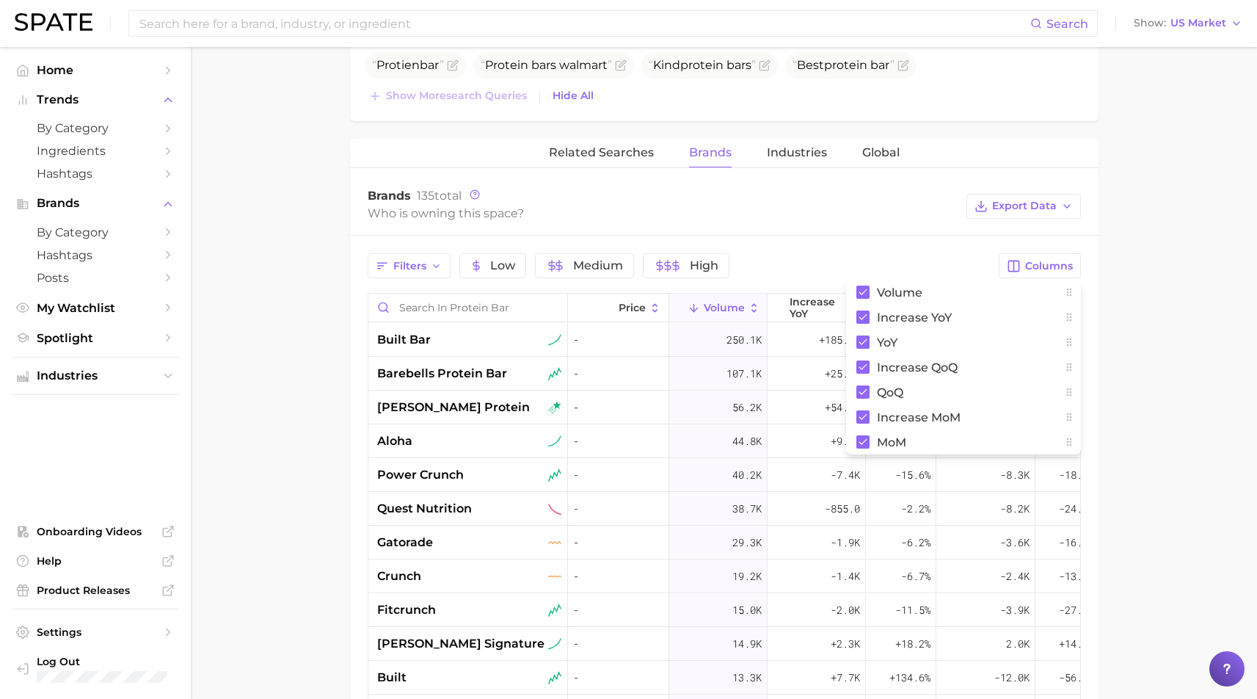
click at [1156, 188] on main "1. supplements & ingestibles 2. supplements 3. protein products 4. protein bar …" at bounding box center [724, 105] width 1067 height 1953
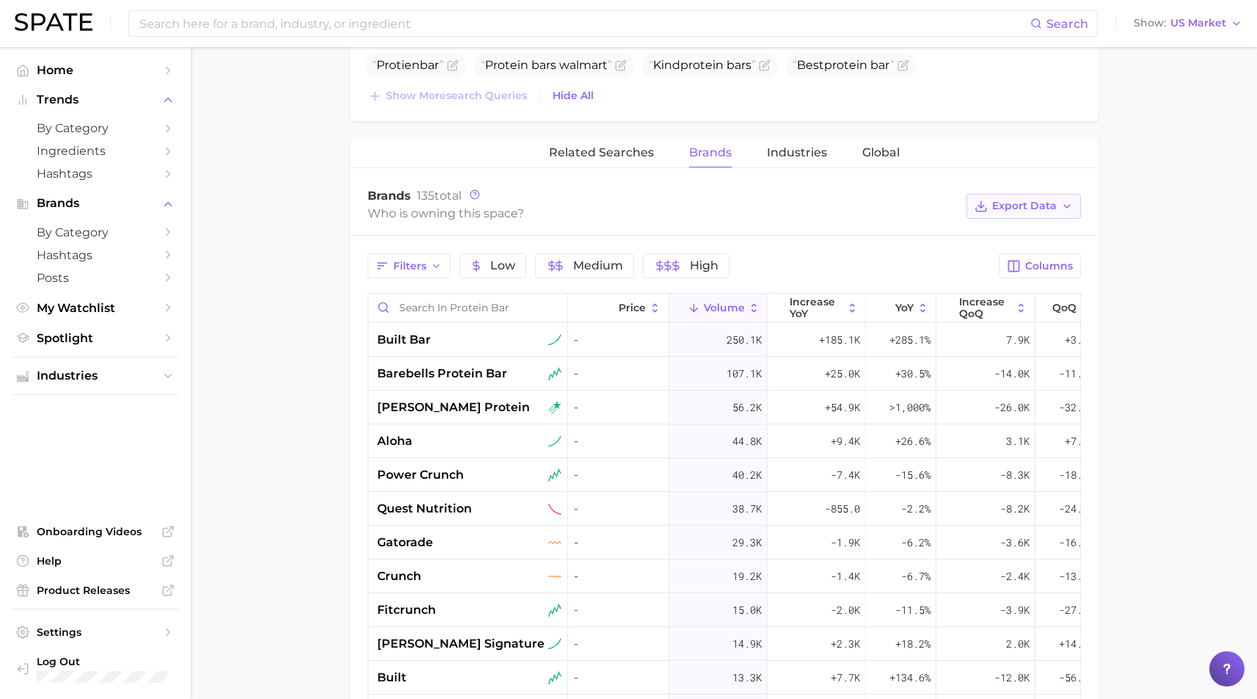
click at [1040, 200] on span "Export Data" at bounding box center [1024, 206] width 65 height 12
click at [990, 227] on span "Table Data CSV" at bounding box center [985, 233] width 81 height 12
click at [798, 139] on button "Industries" at bounding box center [797, 153] width 60 height 29
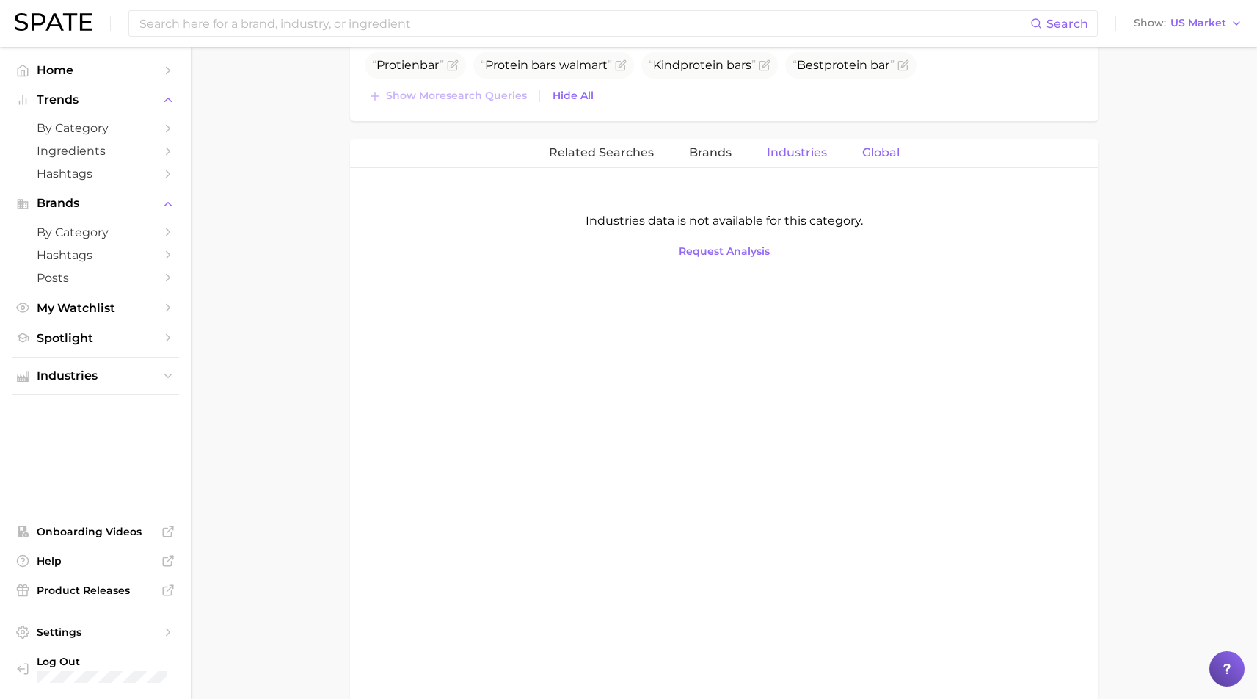
click at [868, 146] on span "Global" at bounding box center [880, 152] width 37 height 13
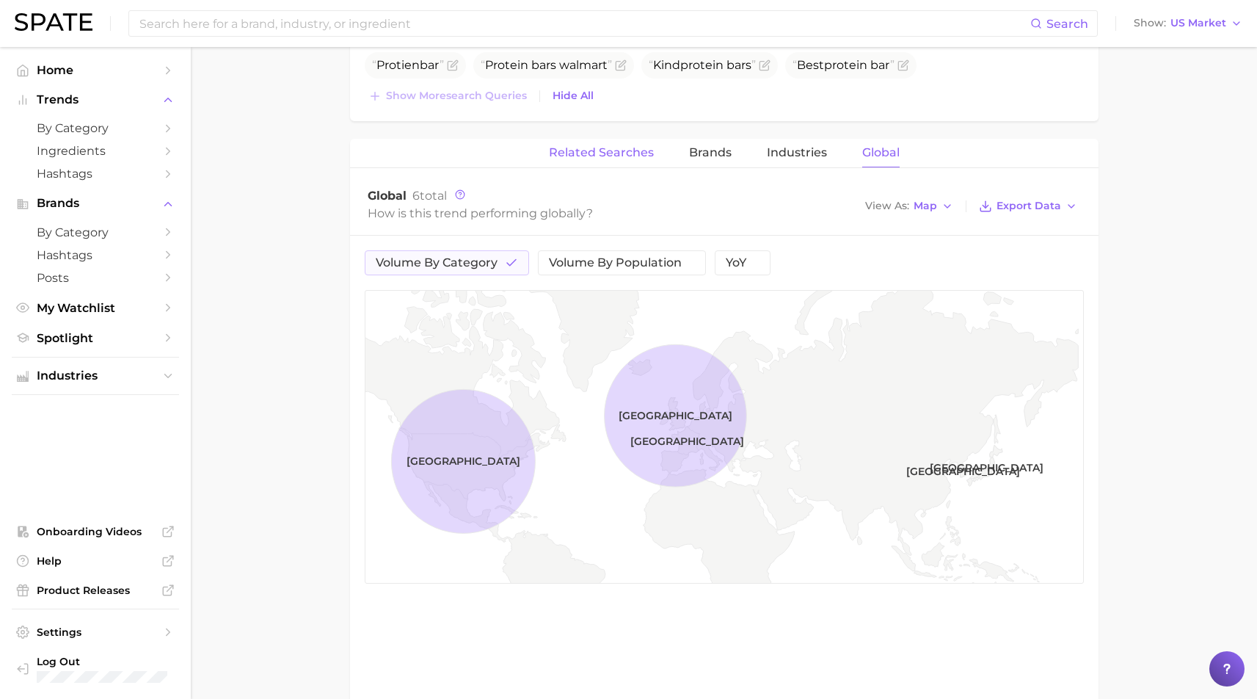
click at [644, 146] on span "Related Searches" at bounding box center [601, 152] width 105 height 13
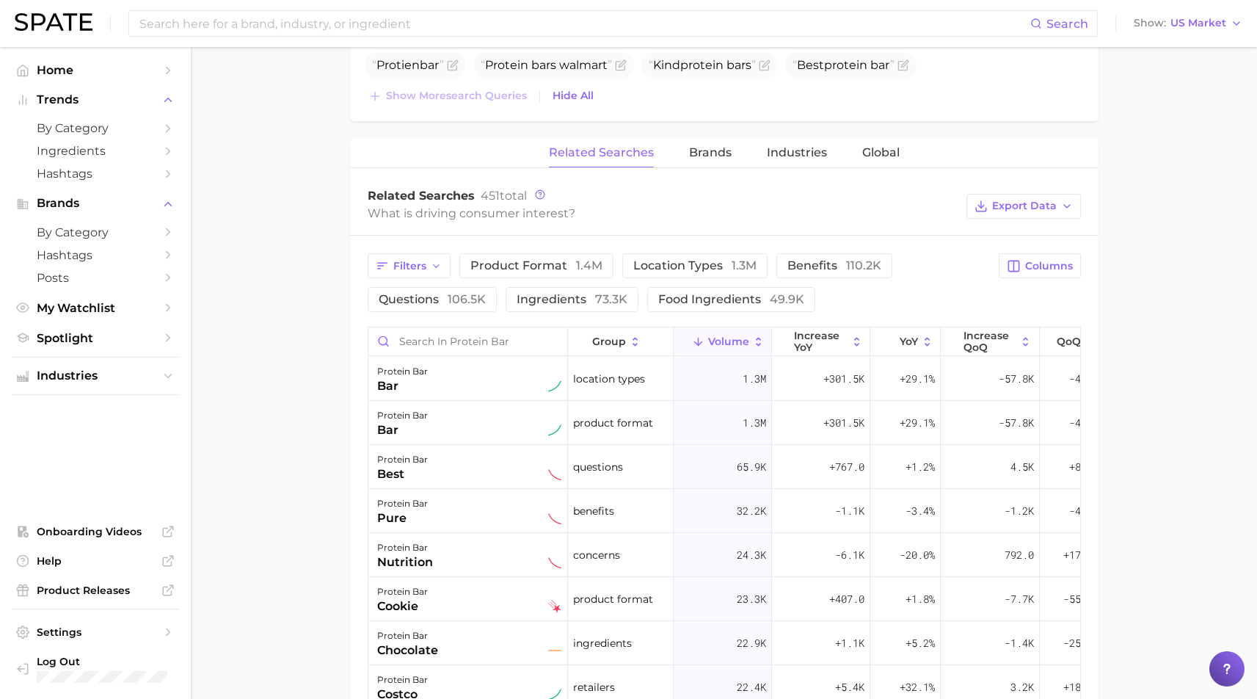
click at [734, 177] on div "Related Searches 451 total What is driving consumer interest? Export Data" at bounding box center [724, 206] width 749 height 59
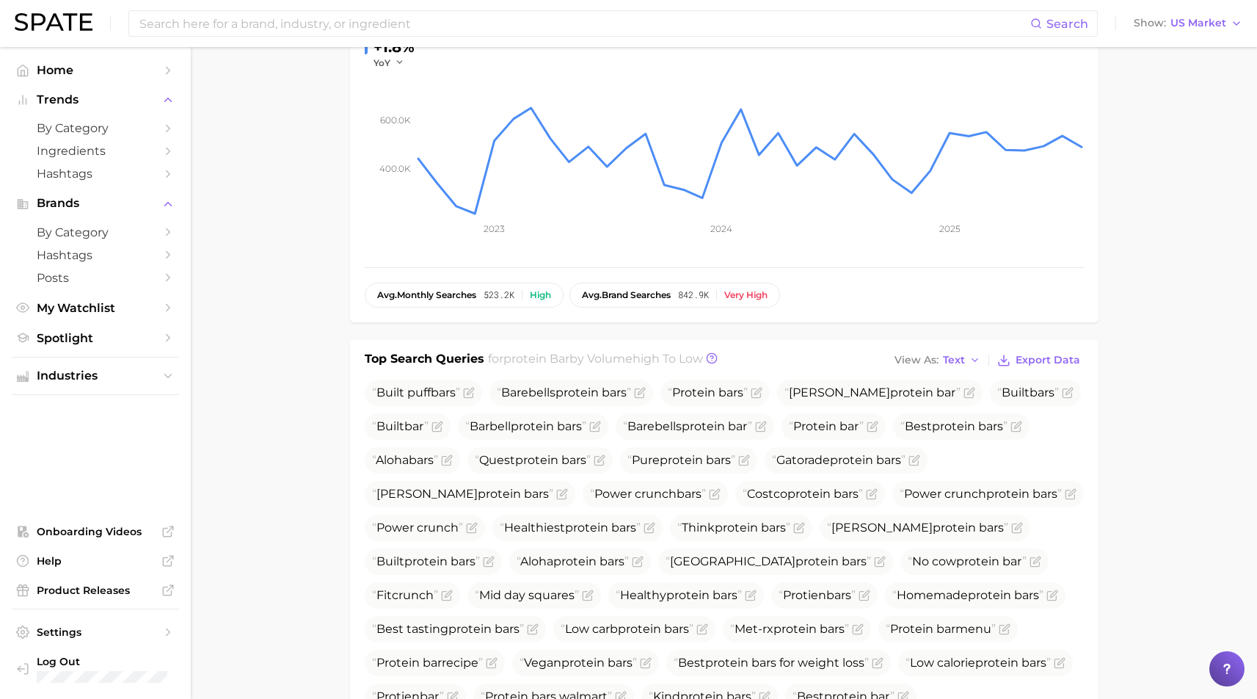
scroll to position [0, 0]
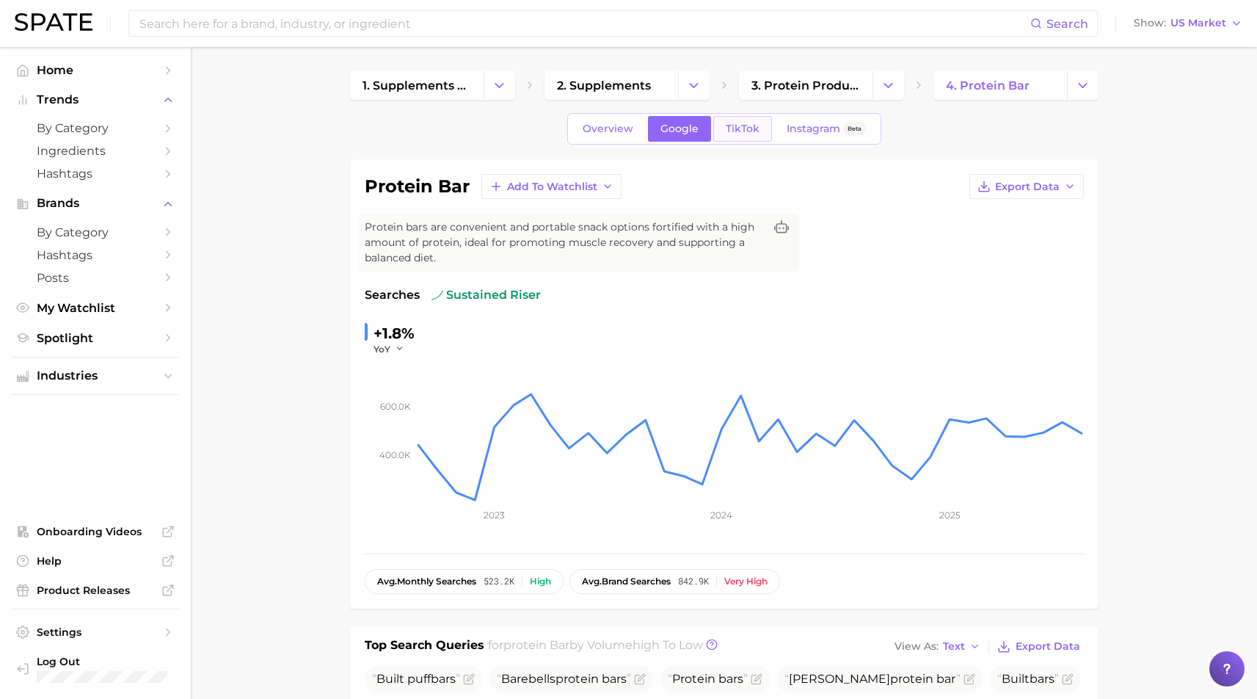
click at [738, 124] on span "TikTok" at bounding box center [743, 129] width 34 height 12
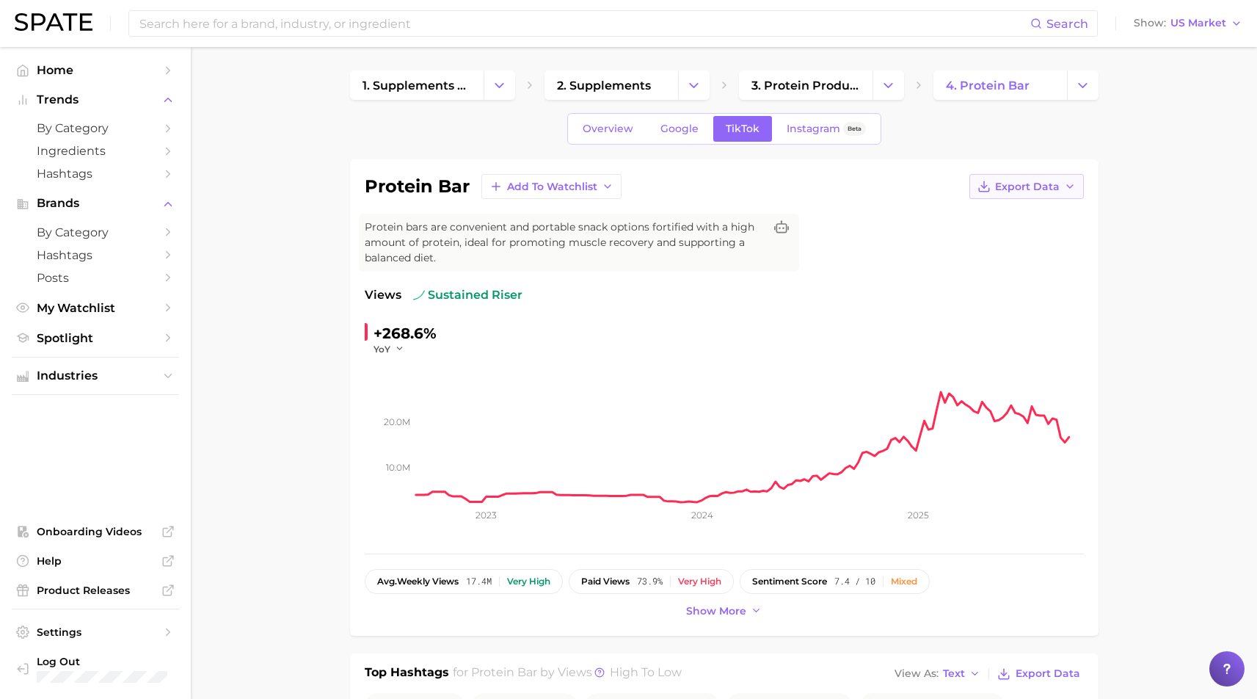
click at [1023, 193] on button "Export Data" at bounding box center [1027, 186] width 115 height 25
click at [1009, 216] on span "Time Series CSV" at bounding box center [991, 214] width 86 height 12
click at [728, 605] on span "Show more" at bounding box center [716, 611] width 60 height 12
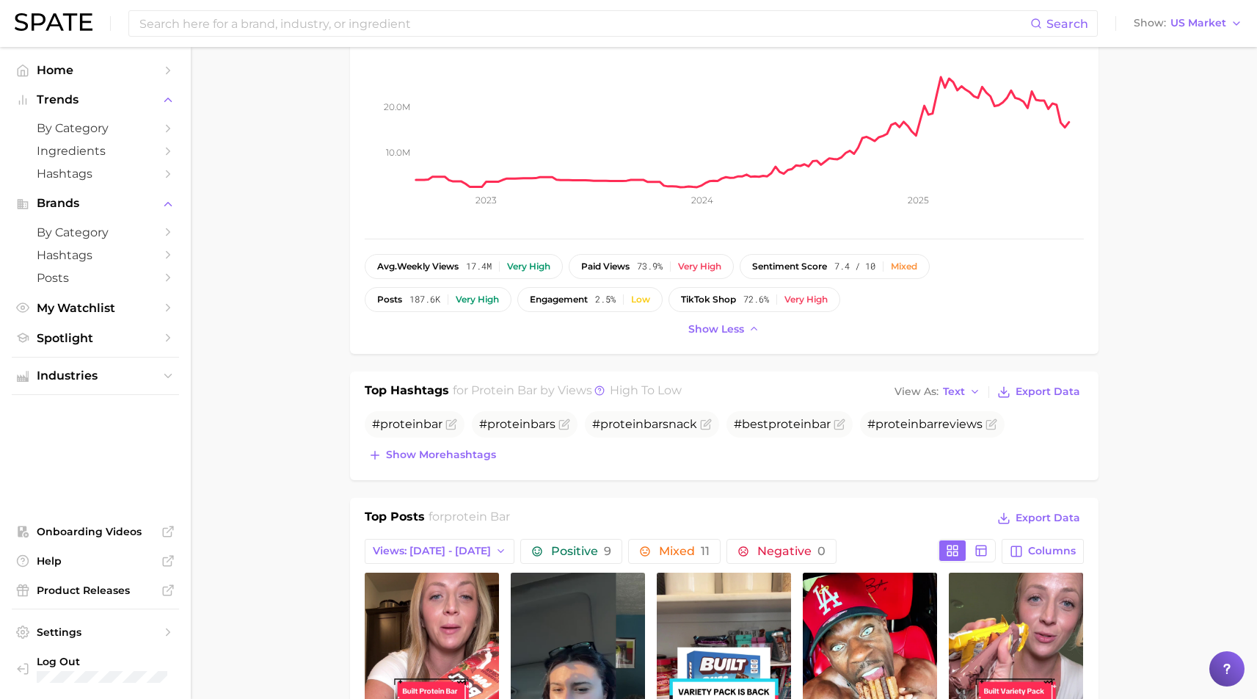
scroll to position [625, 0]
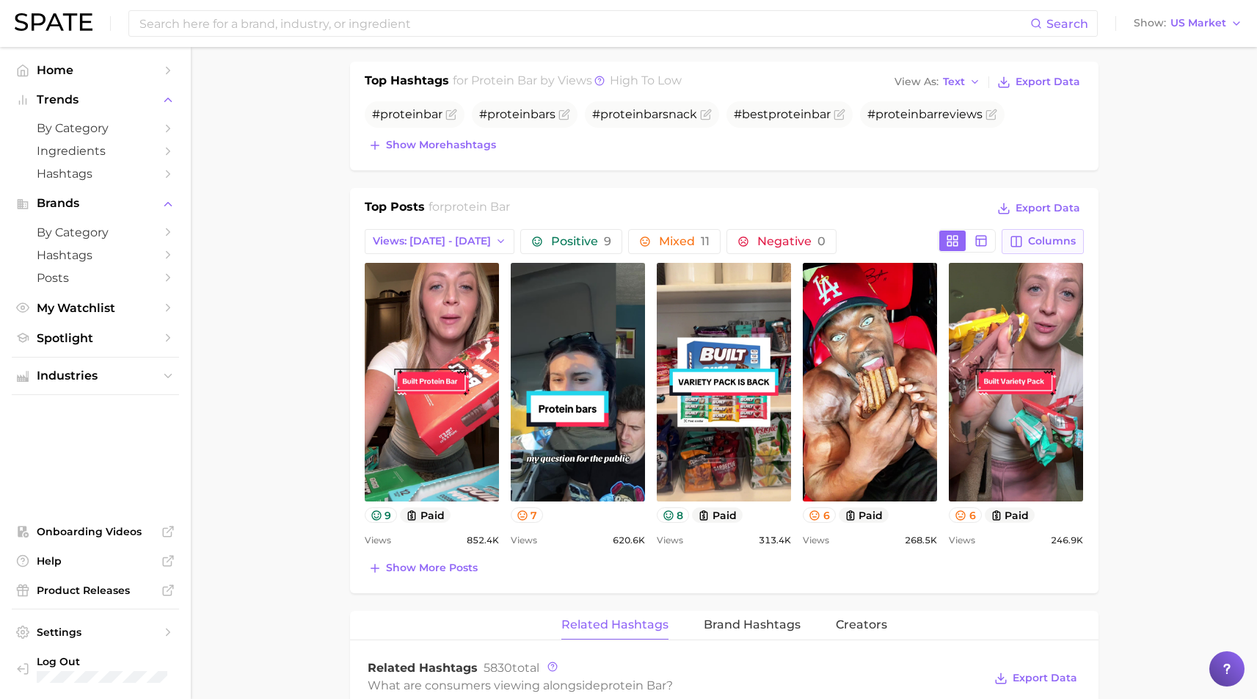
click at [1056, 229] on button "Columns" at bounding box center [1042, 241] width 81 height 25
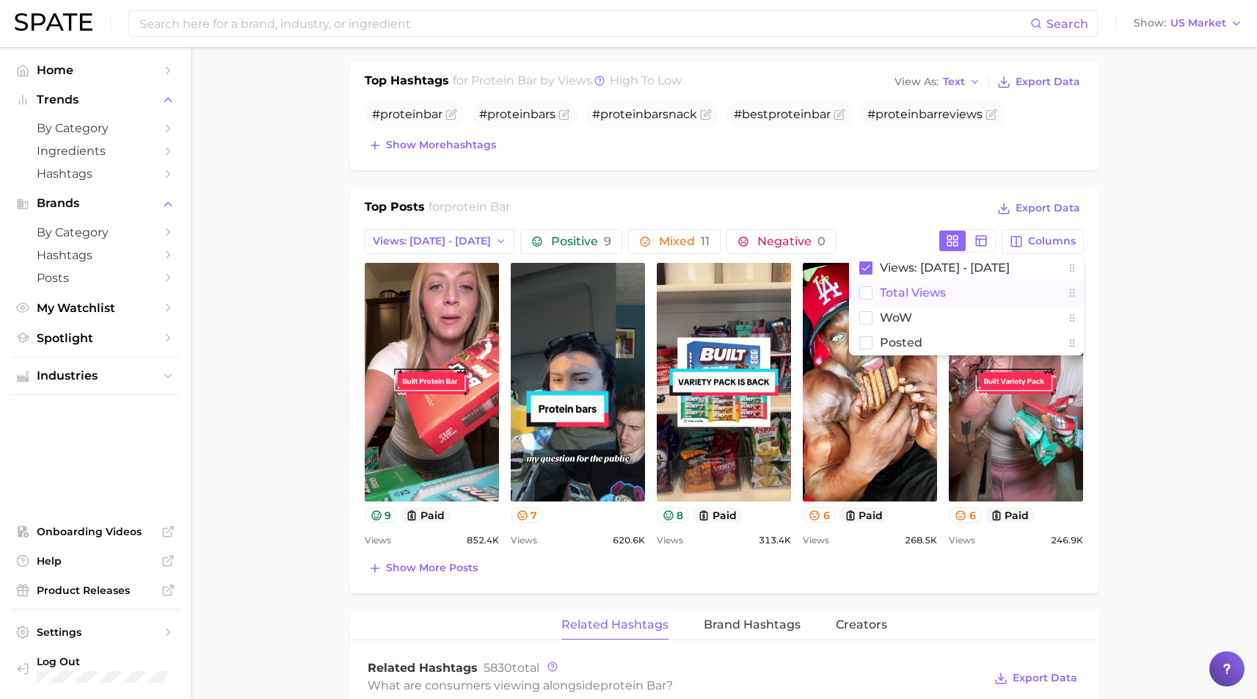
click at [964, 280] on button "Total Views" at bounding box center [966, 292] width 235 height 25
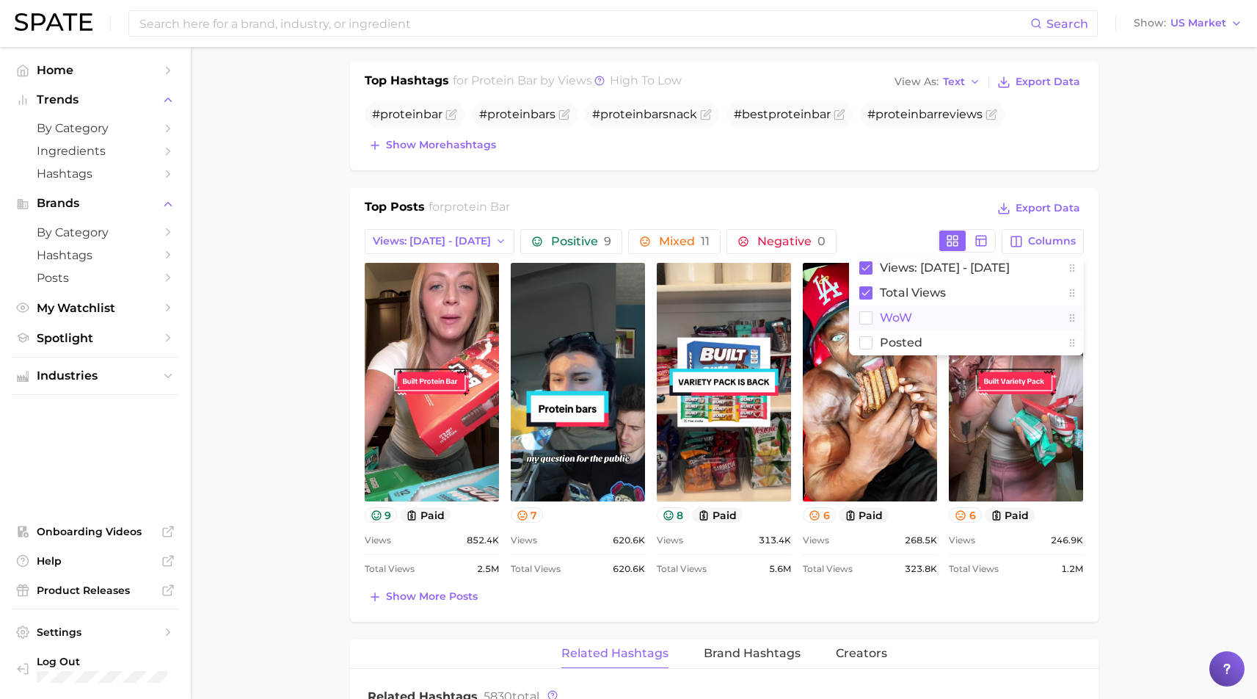
click at [924, 305] on button "WoW" at bounding box center [966, 317] width 235 height 25
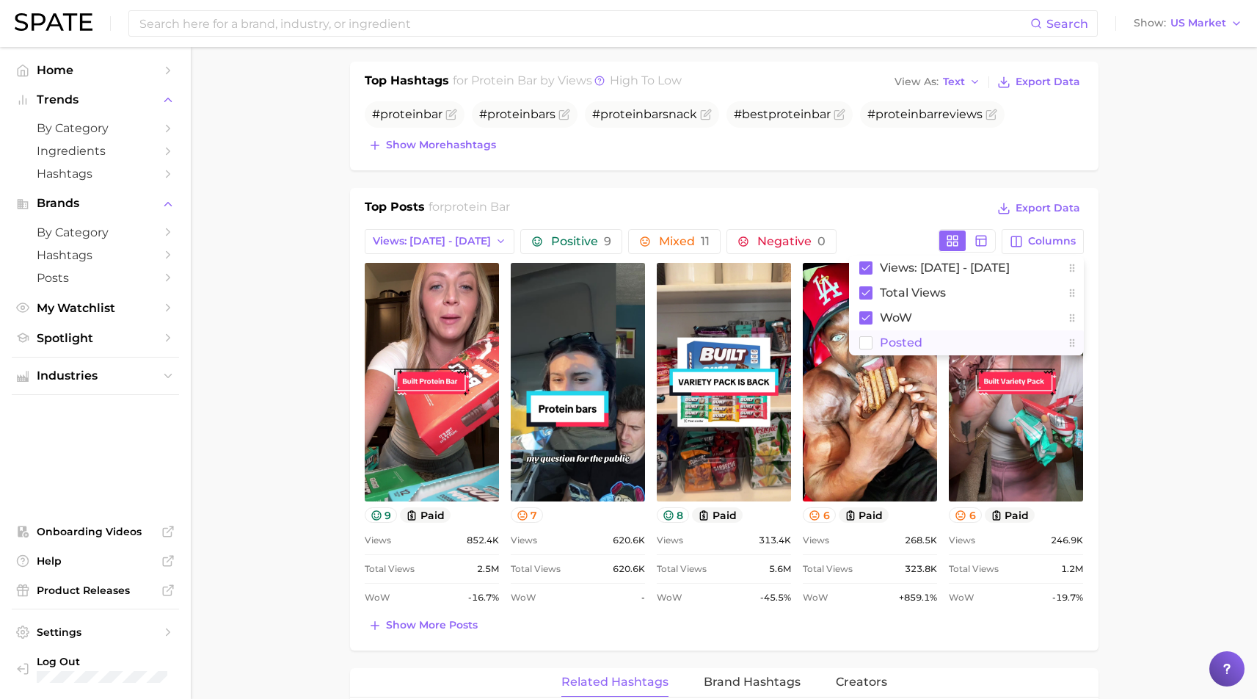
click at [914, 336] on span "Posted" at bounding box center [901, 342] width 43 height 12
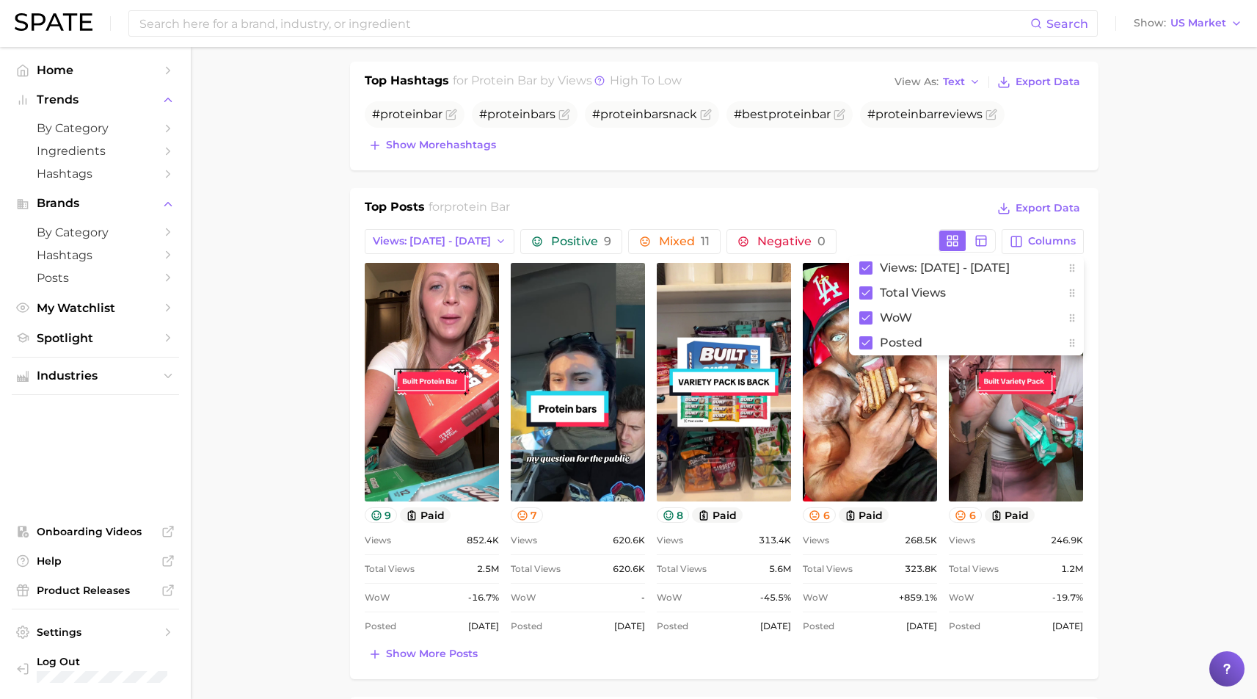
click at [1155, 337] on main "1. supplements & ingestibles 2. supplements 3. protein products 4. protein bar …" at bounding box center [724, 548] width 1067 height 2253
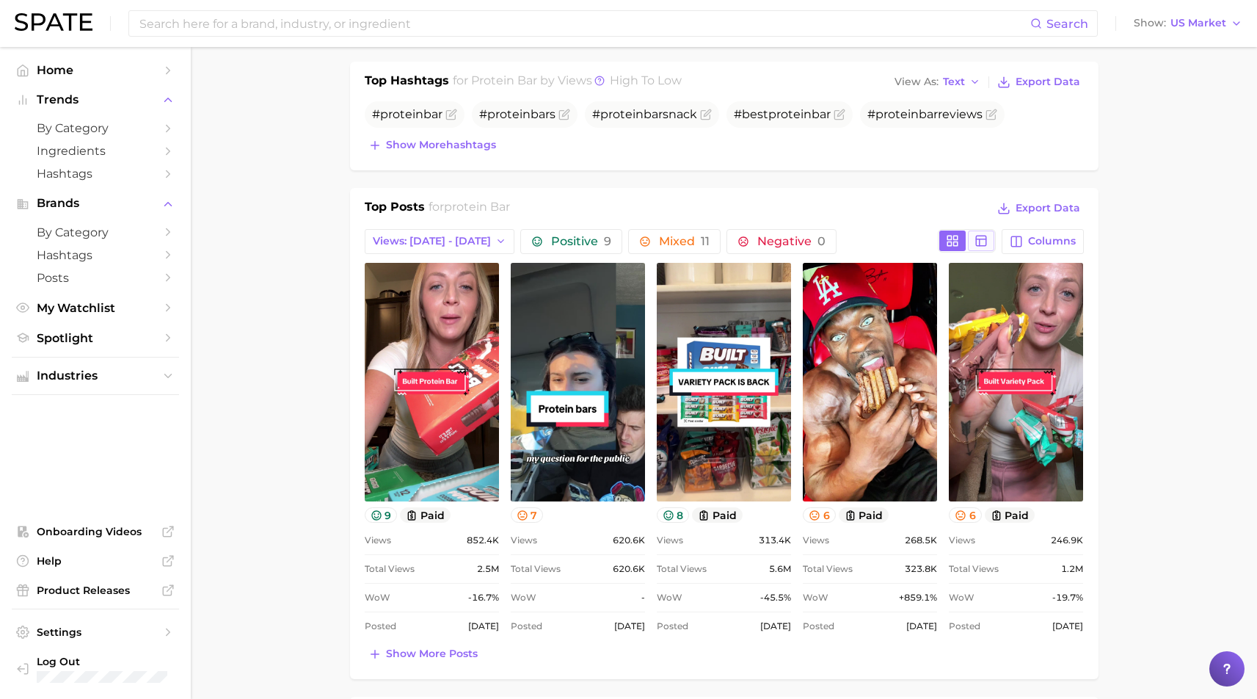
click at [988, 234] on icon at bounding box center [981, 240] width 13 height 13
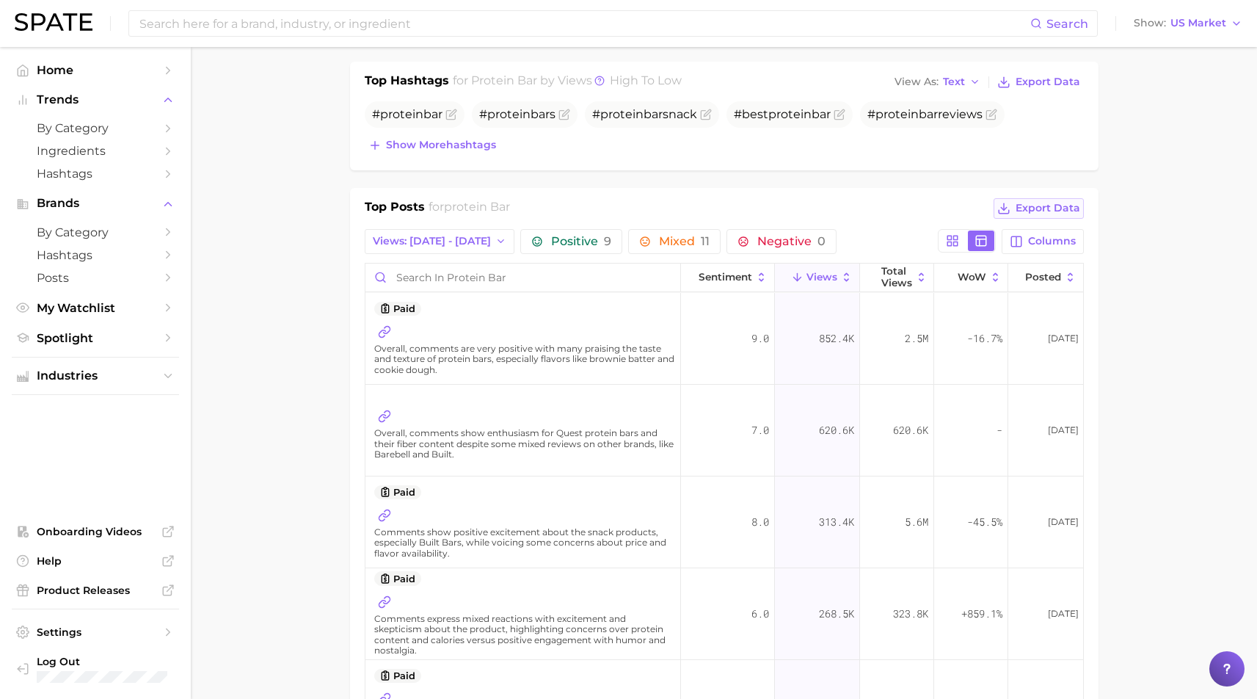
click at [1044, 202] on span "Export Data" at bounding box center [1048, 208] width 65 height 12
click at [956, 230] on button at bounding box center [953, 240] width 26 height 21
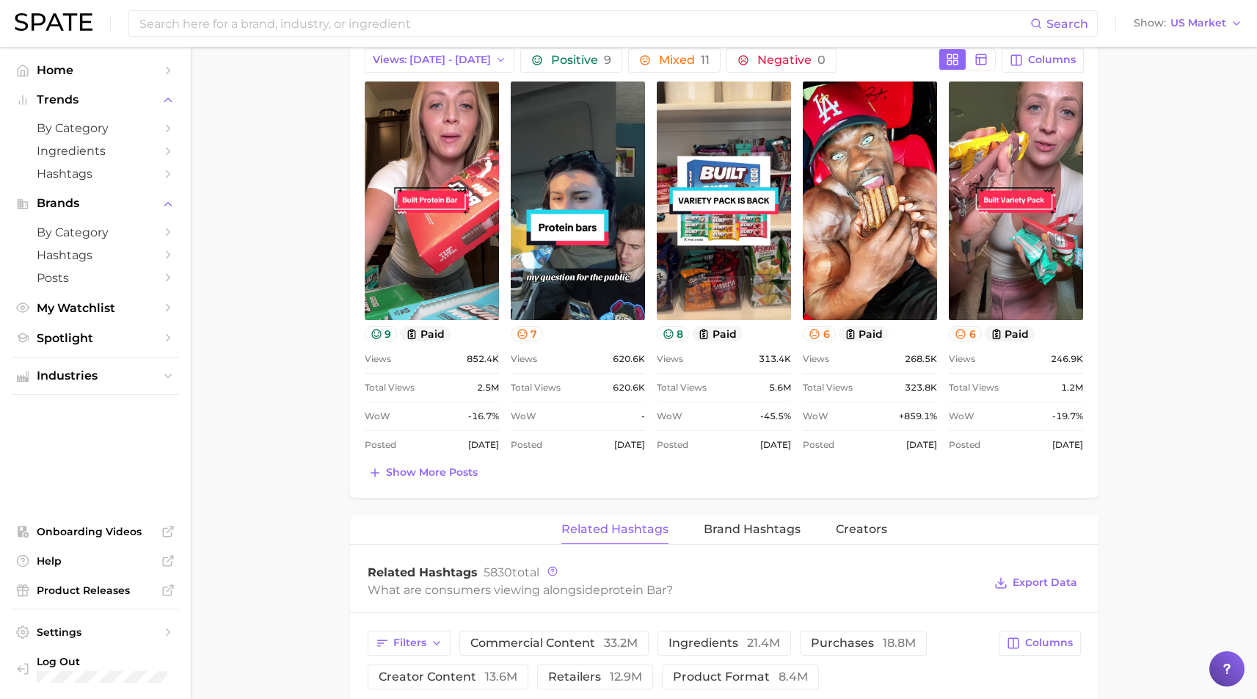
scroll to position [915, 0]
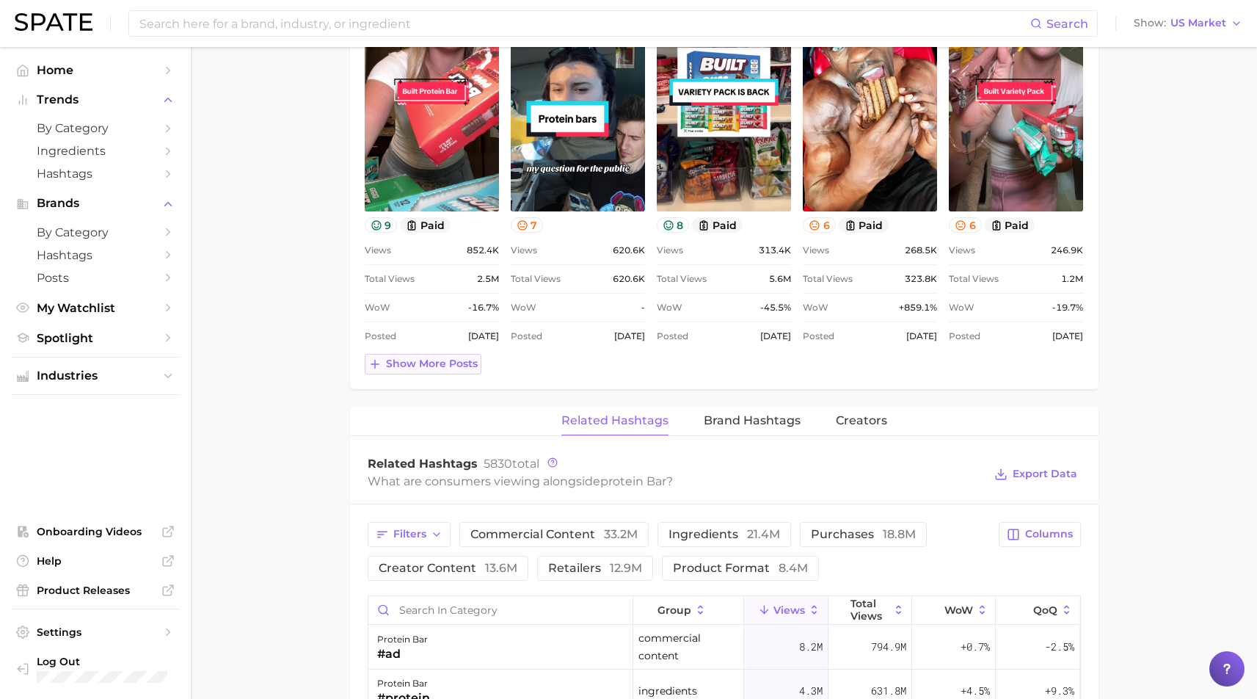
click at [419, 357] on span "Show more posts" at bounding box center [432, 363] width 92 height 12
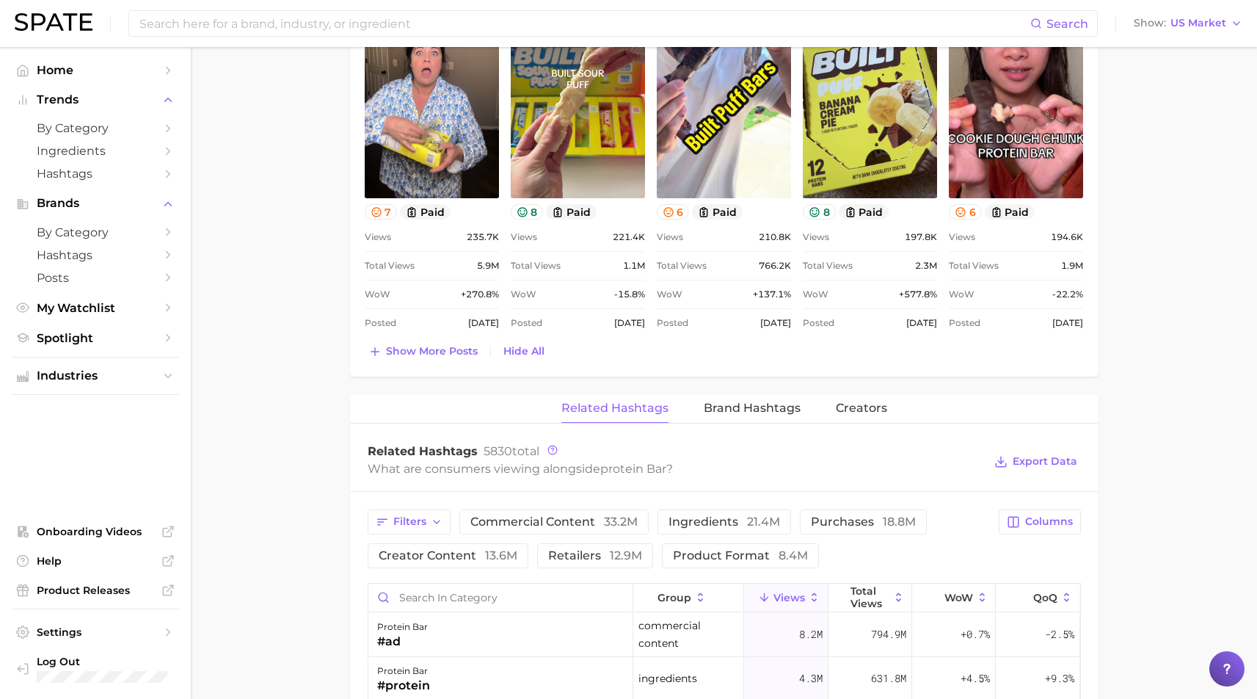
scroll to position [1492, 0]
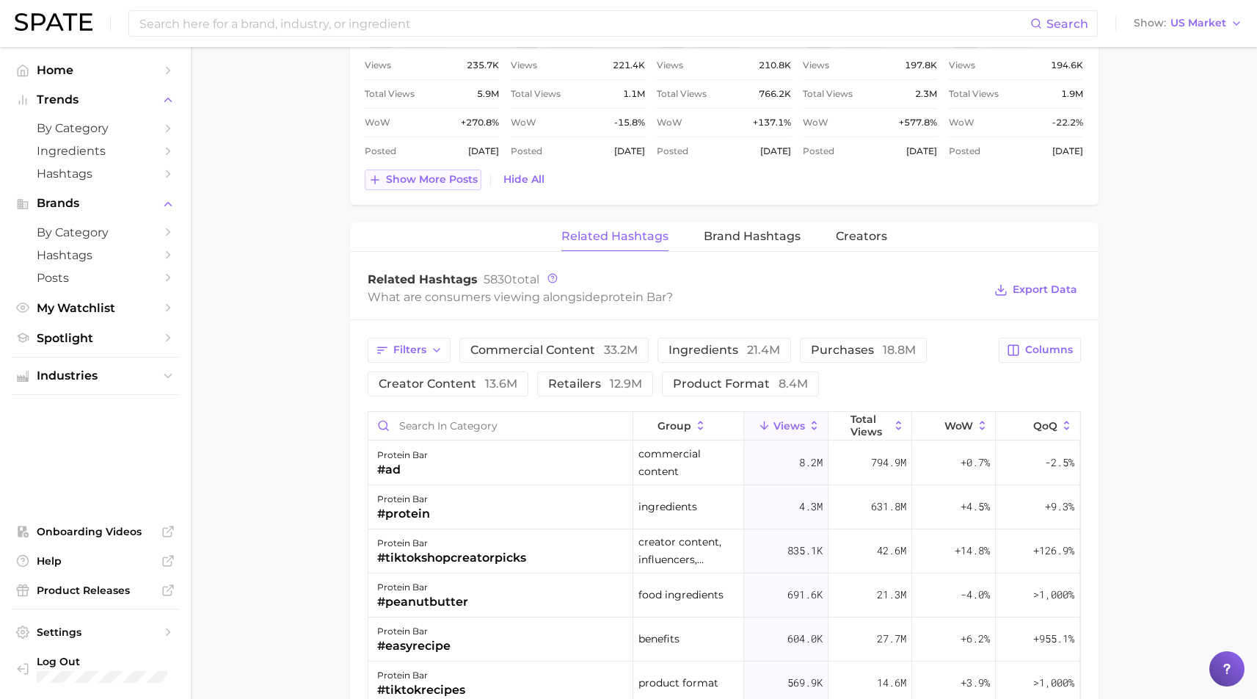
click at [446, 173] on span "Show more posts" at bounding box center [432, 179] width 92 height 12
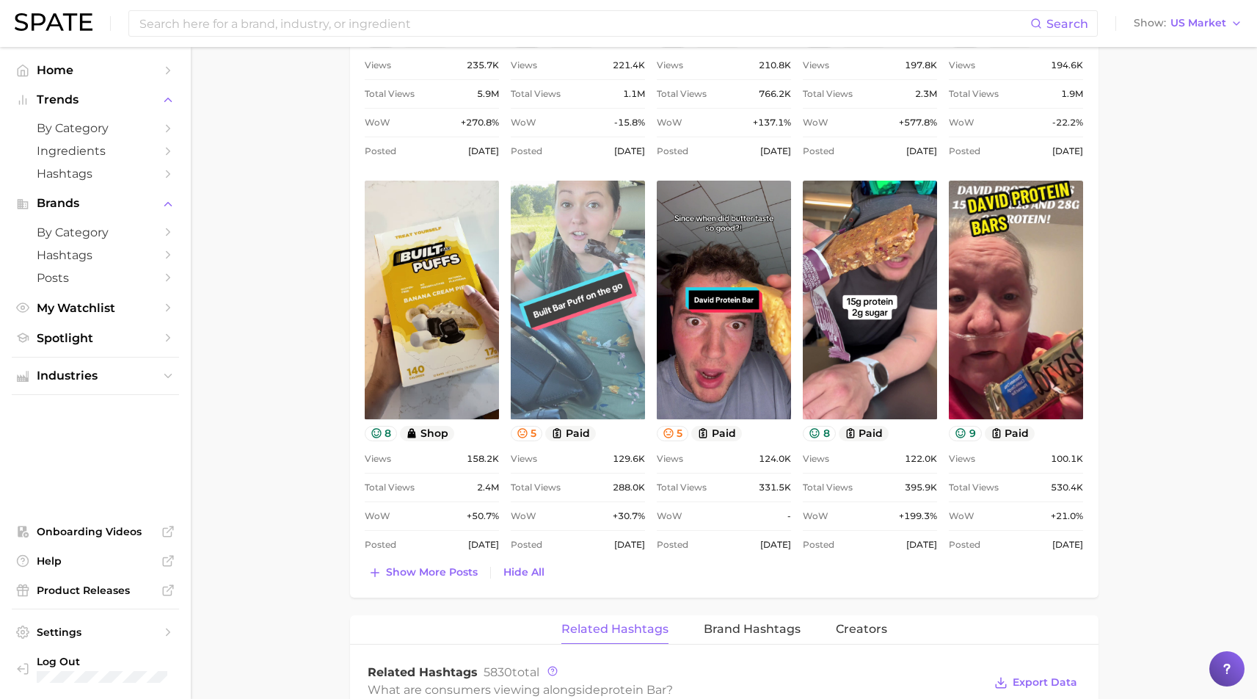
scroll to position [0, 0]
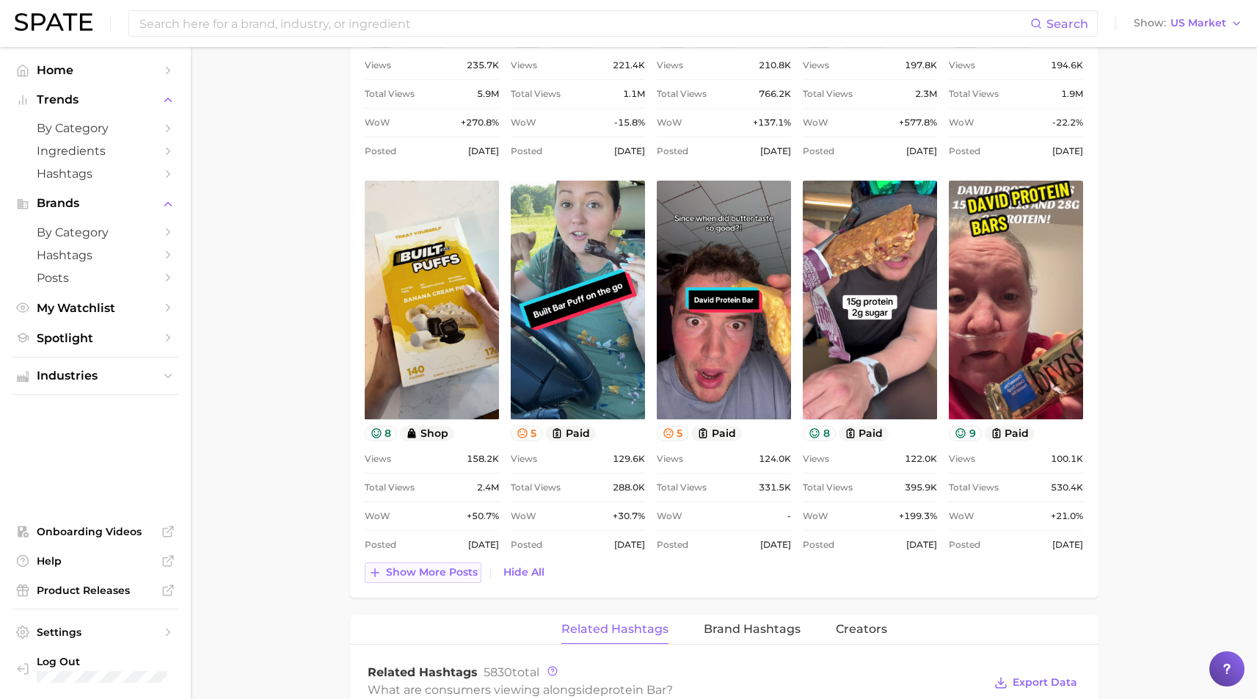
click at [440, 566] on span "Show more posts" at bounding box center [432, 572] width 92 height 12
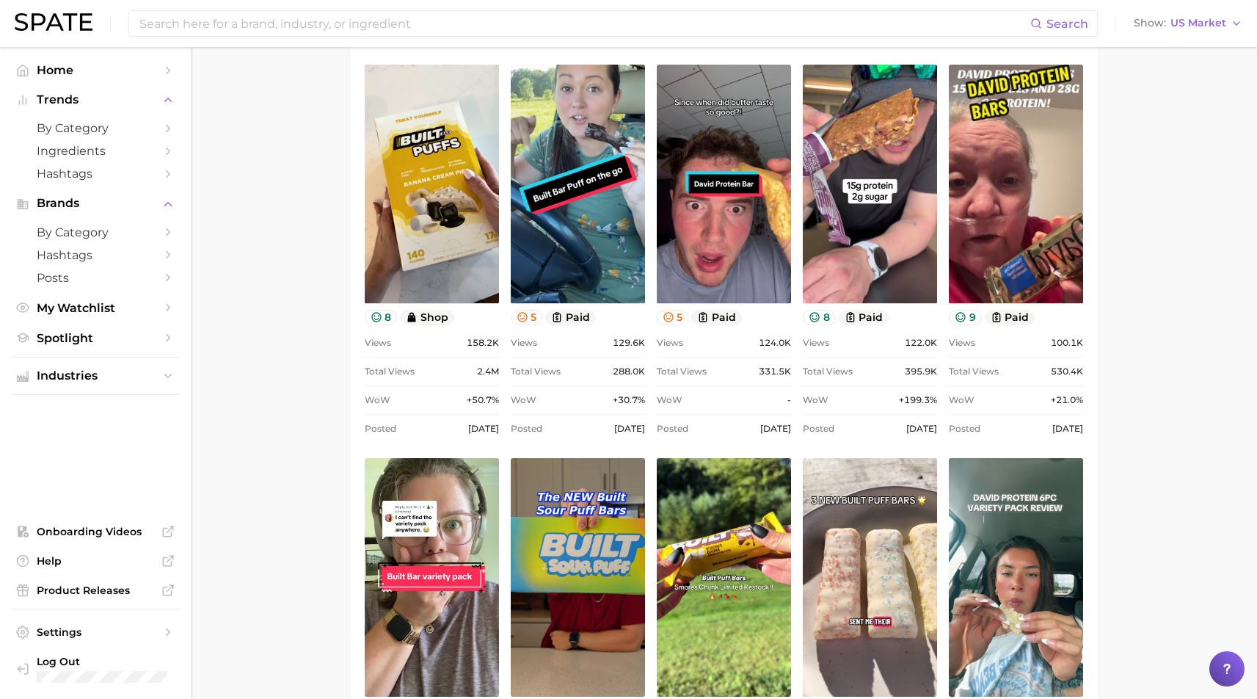
scroll to position [1894, 0]
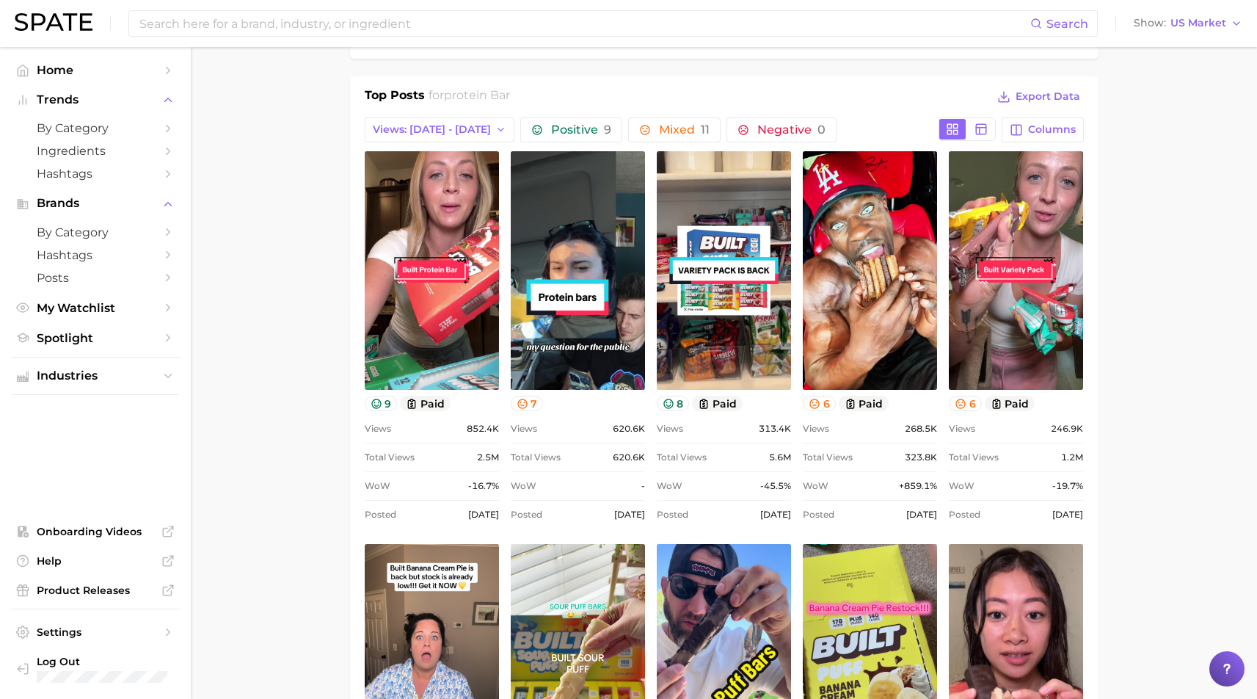
scroll to position [544, 0]
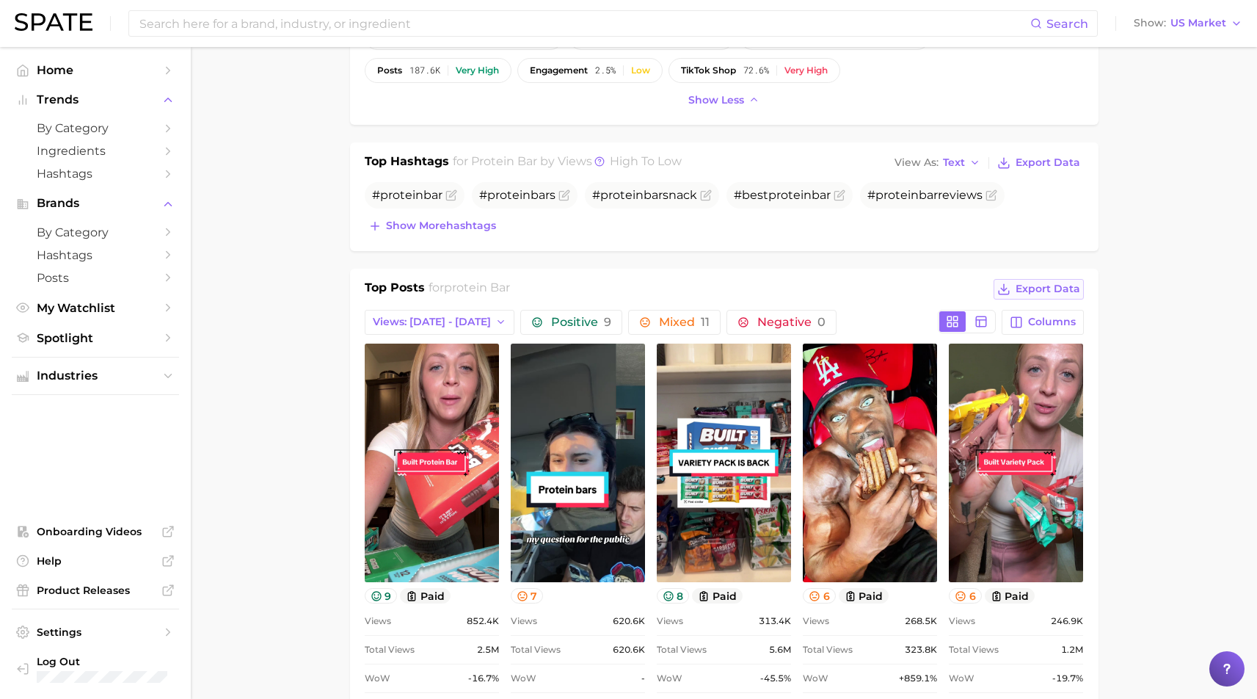
click at [1061, 283] on span "Export Data" at bounding box center [1048, 289] width 65 height 12
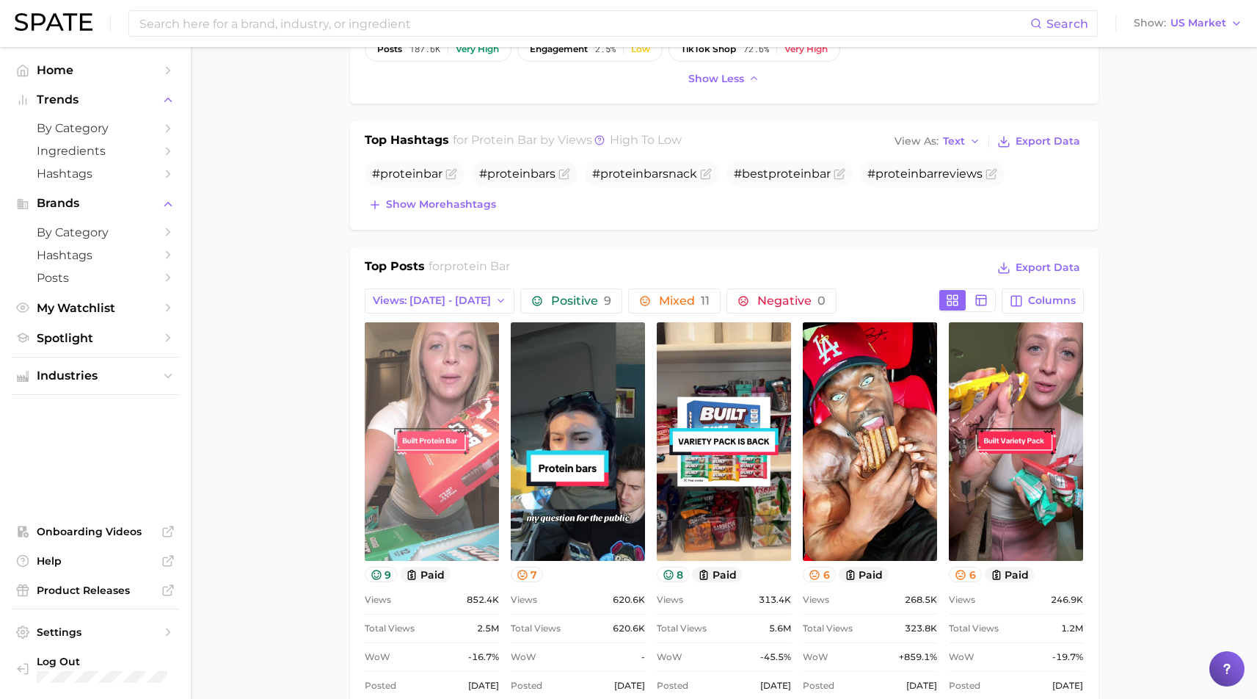
scroll to position [621, 0]
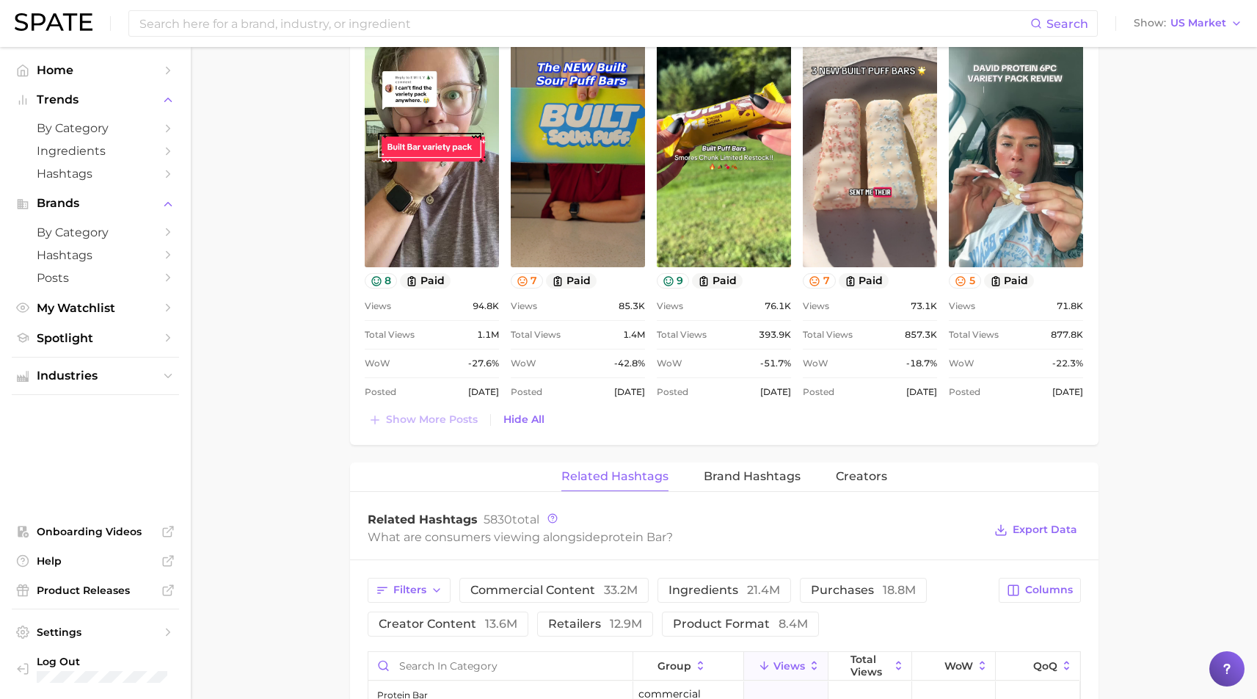
scroll to position [2311, 0]
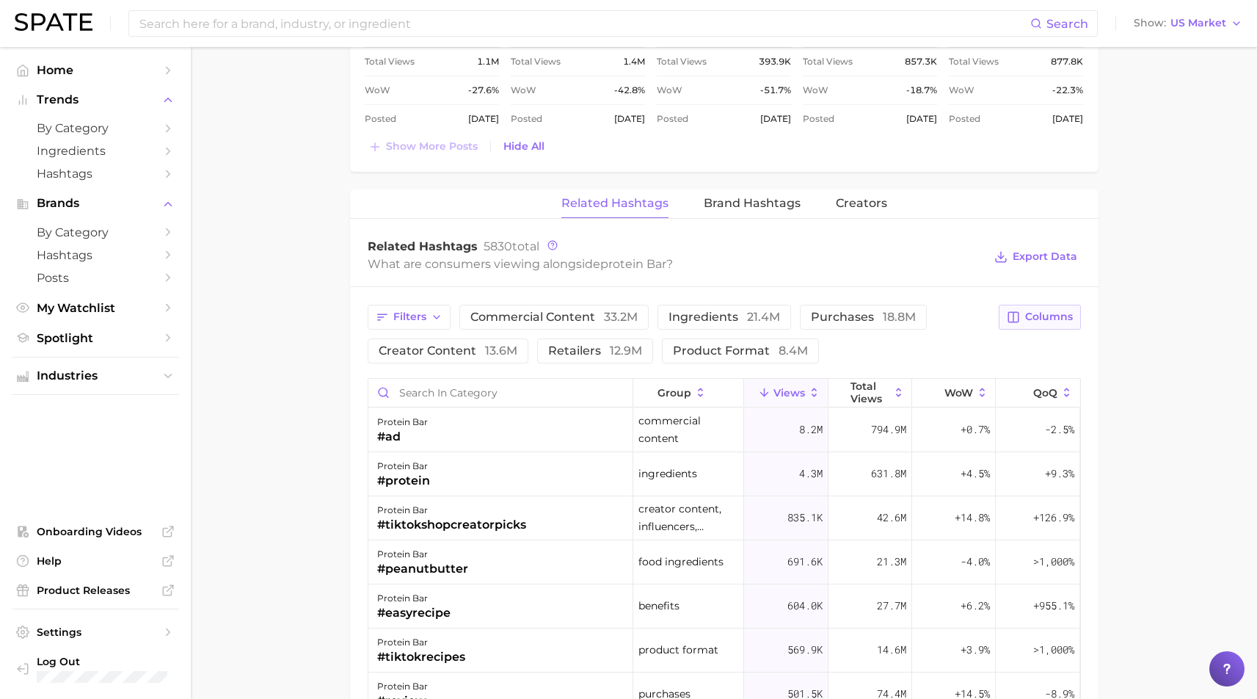
click at [1039, 310] on span "Columns" at bounding box center [1049, 316] width 48 height 12
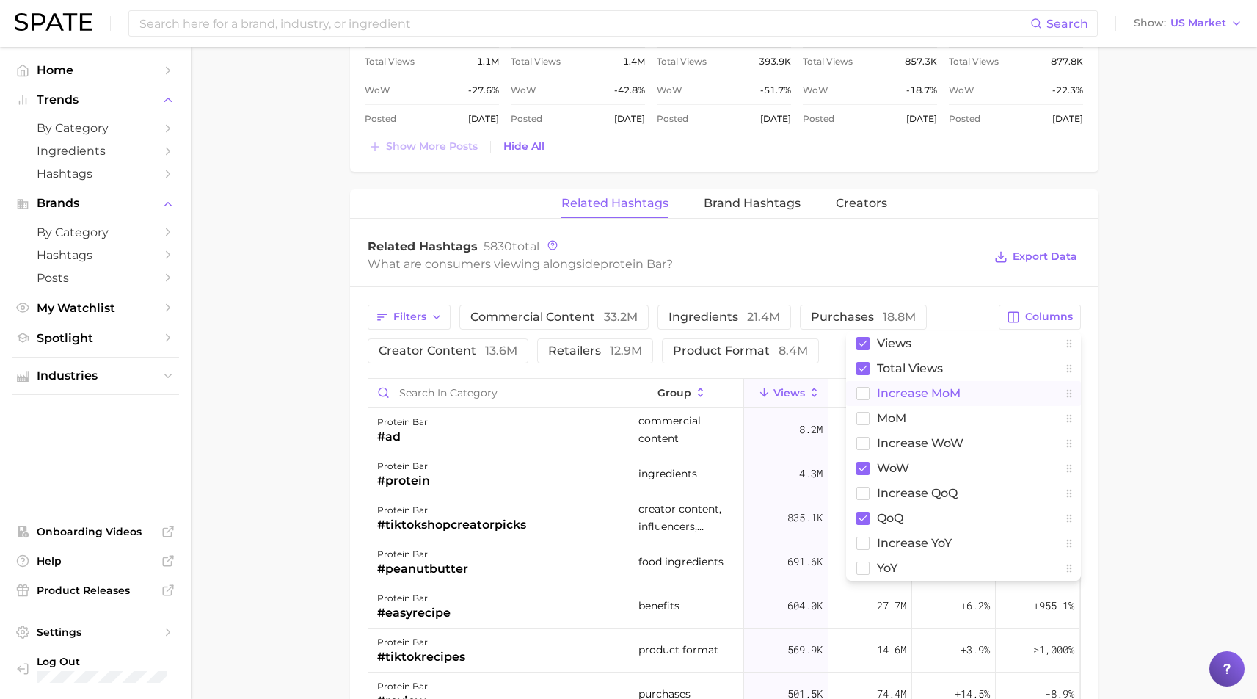
click at [907, 387] on span "increase MoM" at bounding box center [919, 393] width 84 height 12
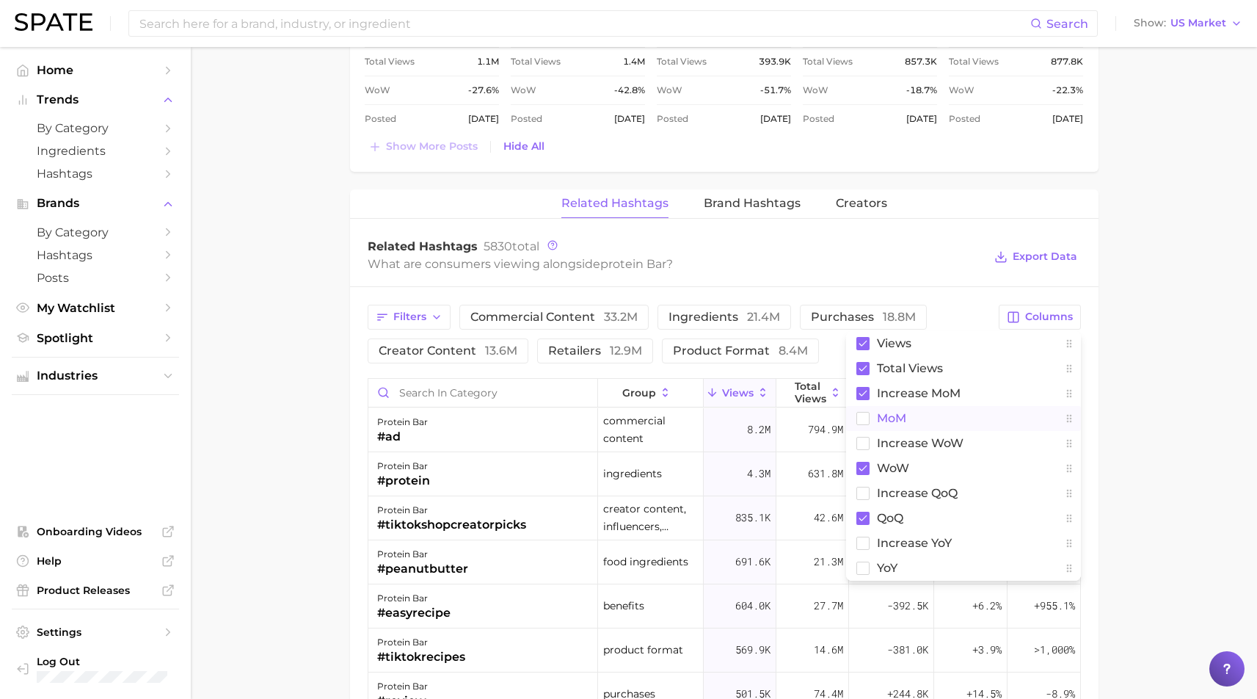
drag, startPoint x: 892, startPoint y: 399, endPoint x: 892, endPoint y: 409, distance: 9.5
click at [892, 412] on span "MoM" at bounding box center [891, 418] width 29 height 12
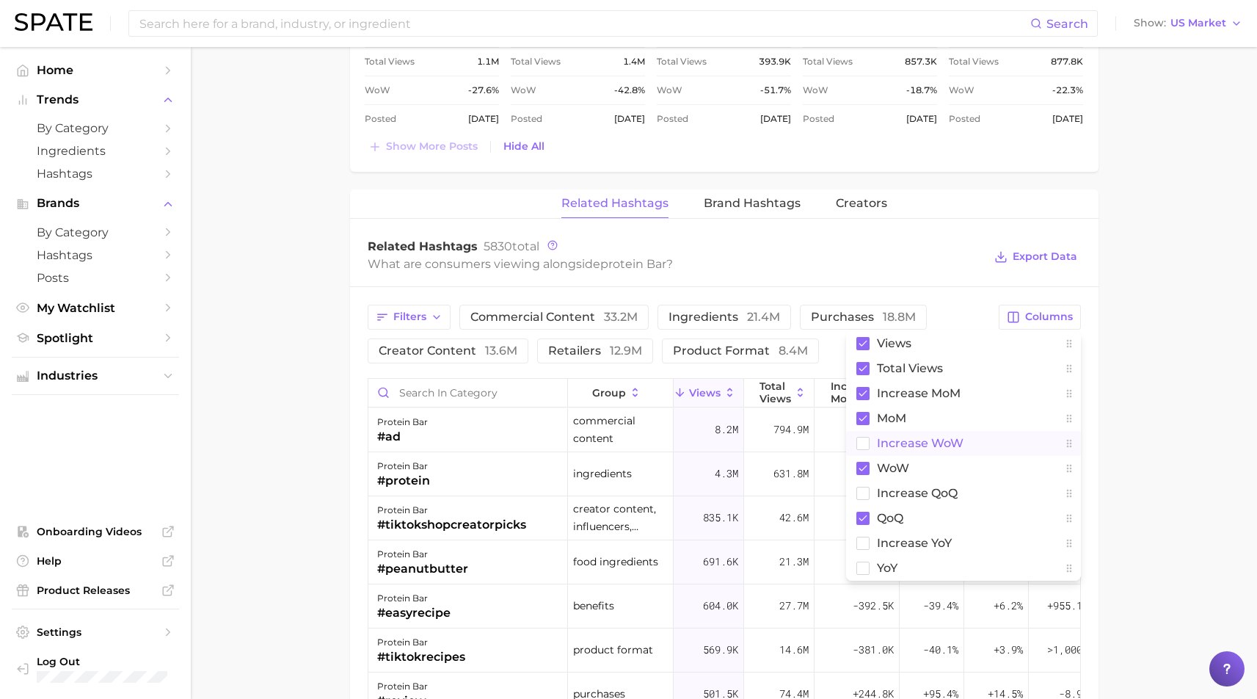
click at [895, 431] on button "Increase WoW" at bounding box center [963, 443] width 235 height 25
click at [906, 487] on span "increase QoQ" at bounding box center [917, 493] width 81 height 12
click at [906, 537] on span "increase YoY" at bounding box center [914, 543] width 75 height 12
drag, startPoint x: 880, startPoint y: 549, endPoint x: 902, endPoint y: 544, distance: 22.6
click at [880, 562] on span "YoY" at bounding box center [887, 568] width 21 height 12
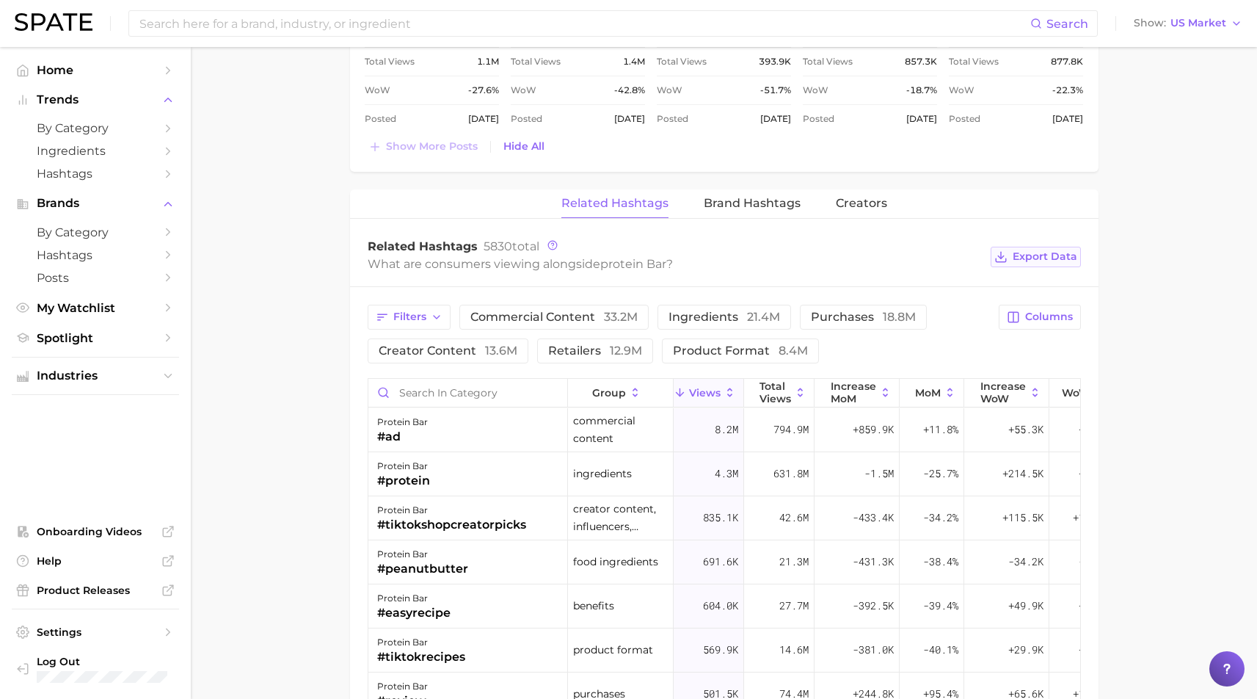
click at [1043, 250] on span "Export Data" at bounding box center [1045, 256] width 65 height 12
click at [757, 195] on button "Brand Hashtags" at bounding box center [752, 203] width 97 height 29
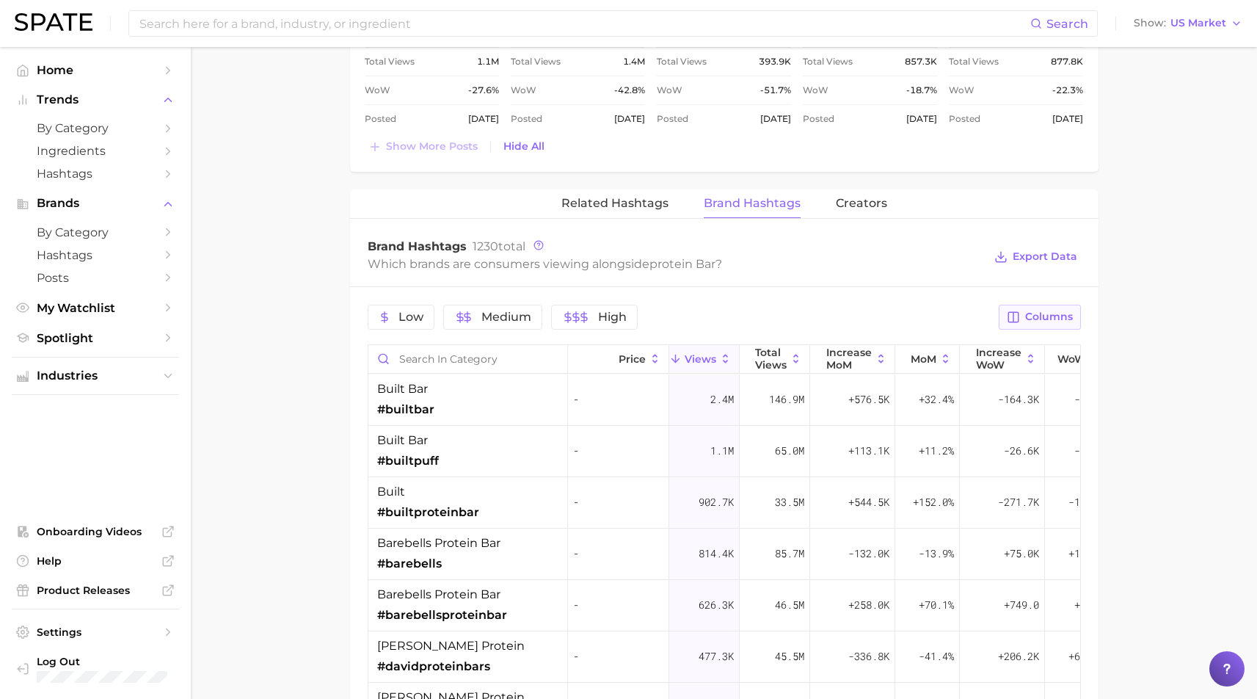
click at [1058, 310] on span "Columns" at bounding box center [1049, 316] width 48 height 12
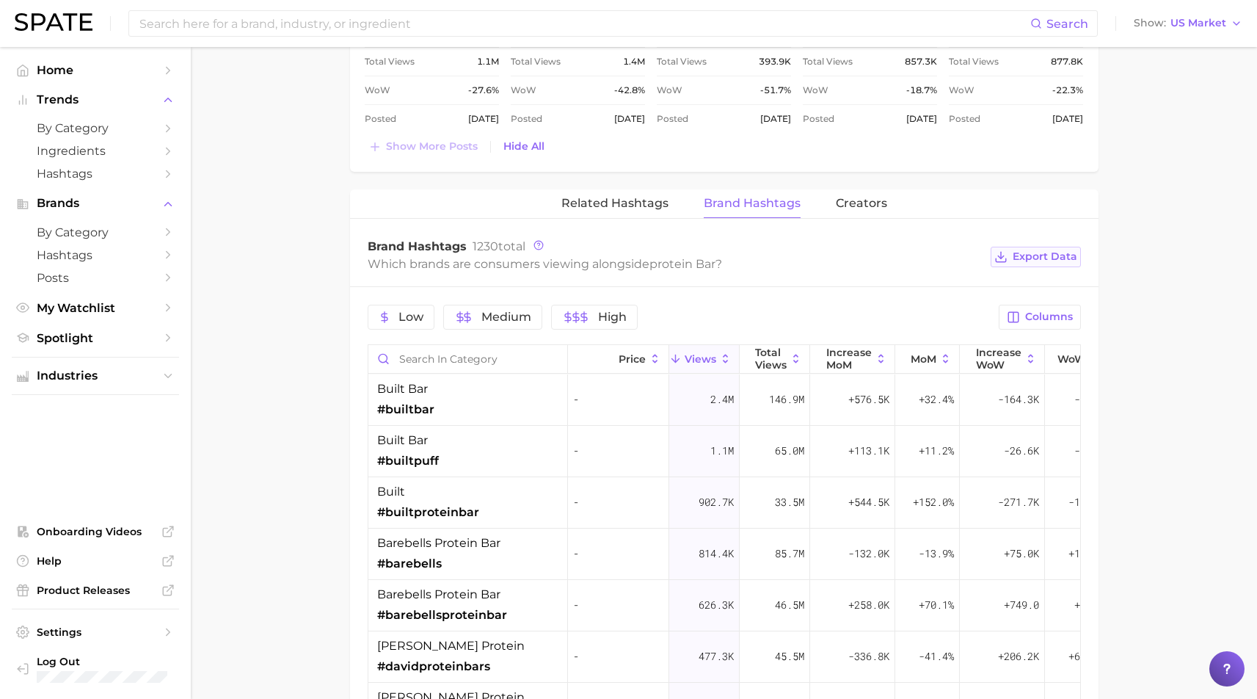
click at [1043, 250] on span "Export Data" at bounding box center [1045, 256] width 65 height 12
click at [851, 197] on span "Creators" at bounding box center [861, 203] width 51 height 13
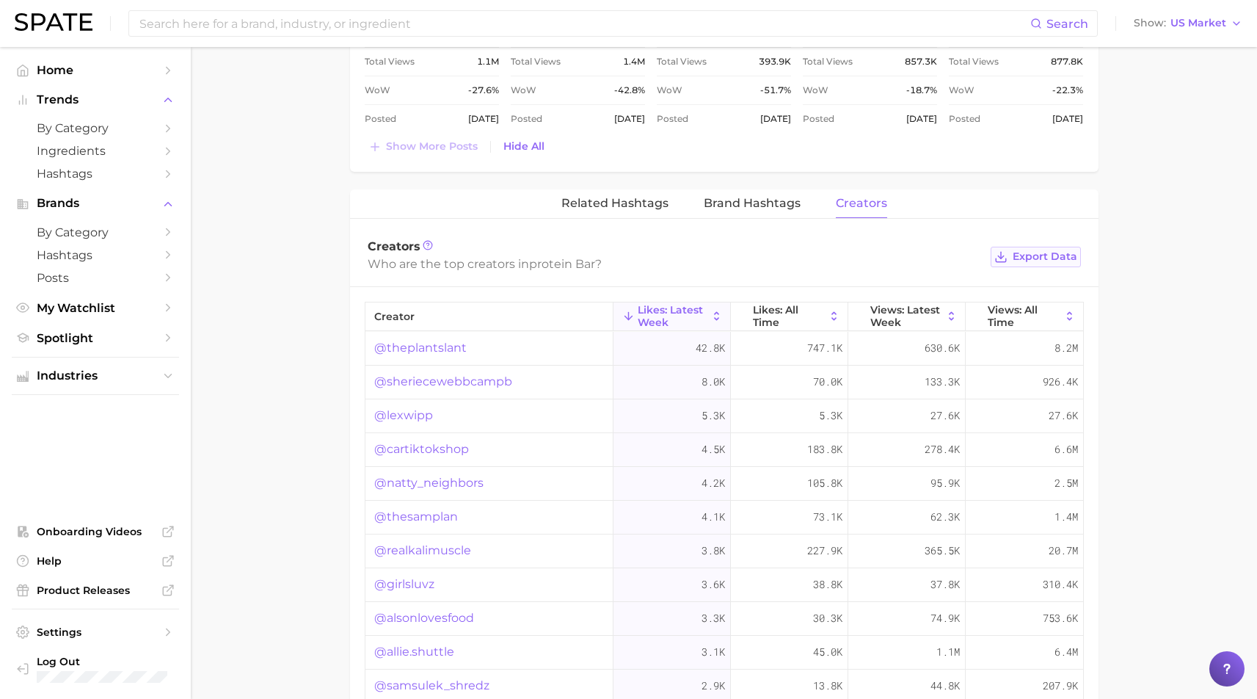
click at [1039, 250] on span "Export Data" at bounding box center [1045, 256] width 65 height 12
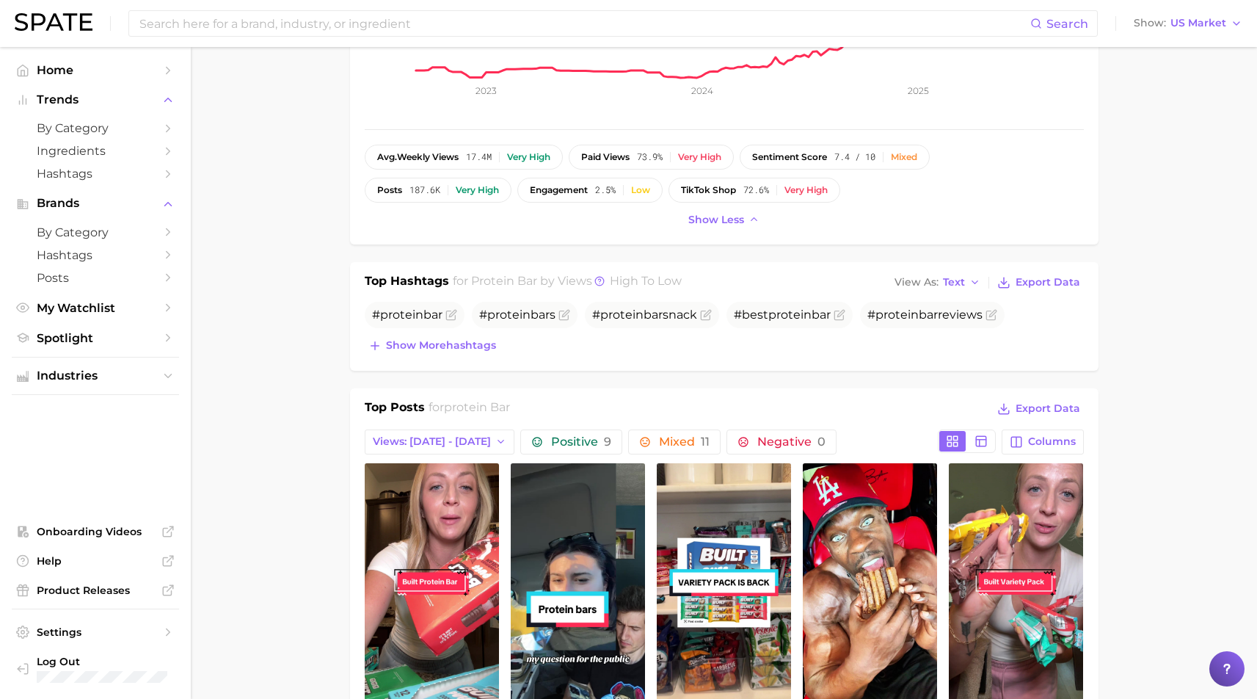
scroll to position [0, 0]
